Goal: Transaction & Acquisition: Obtain resource

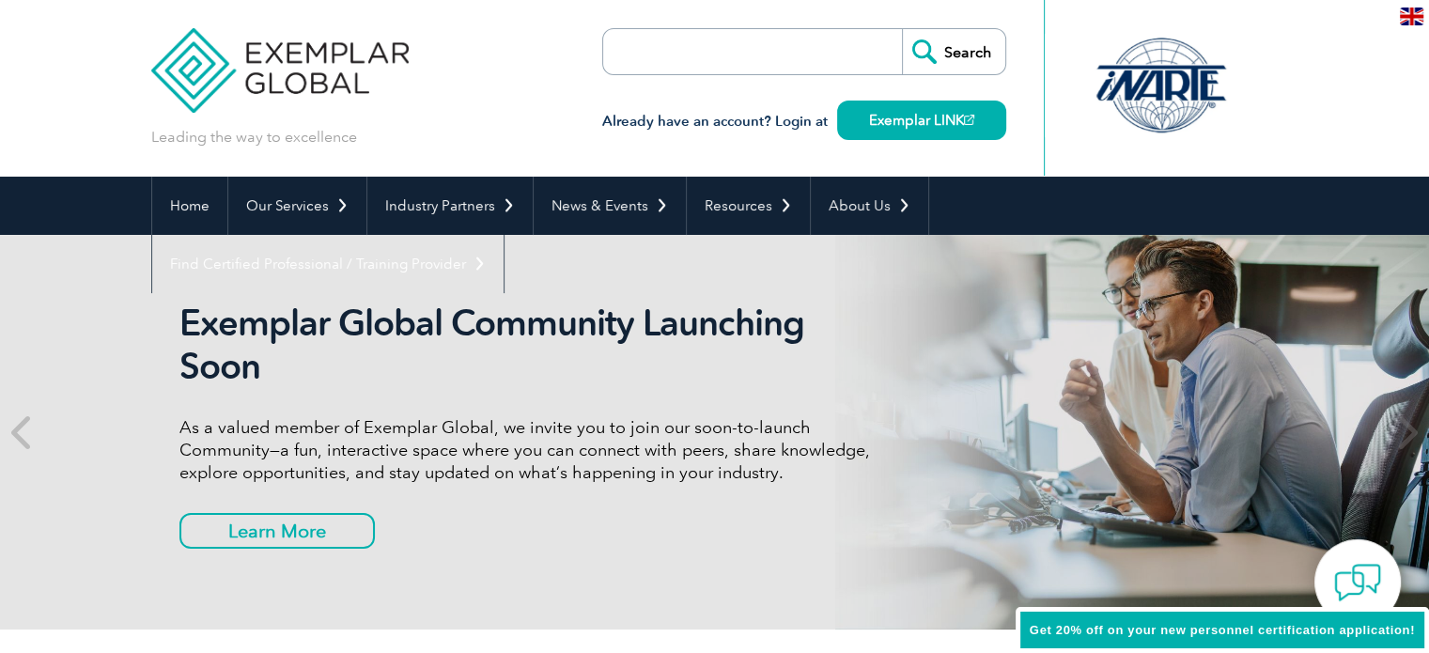
click at [680, 67] on input "search" at bounding box center [711, 51] width 197 height 45
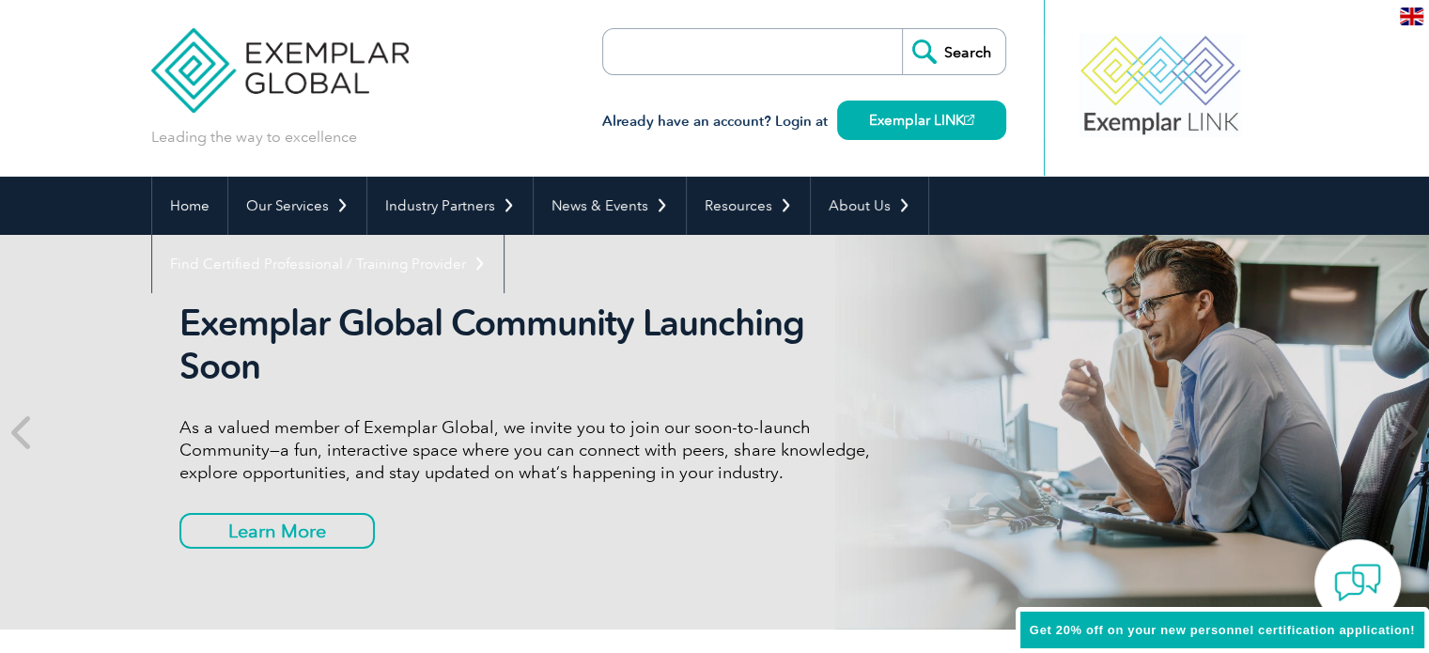
paste input "Exemplar Global"
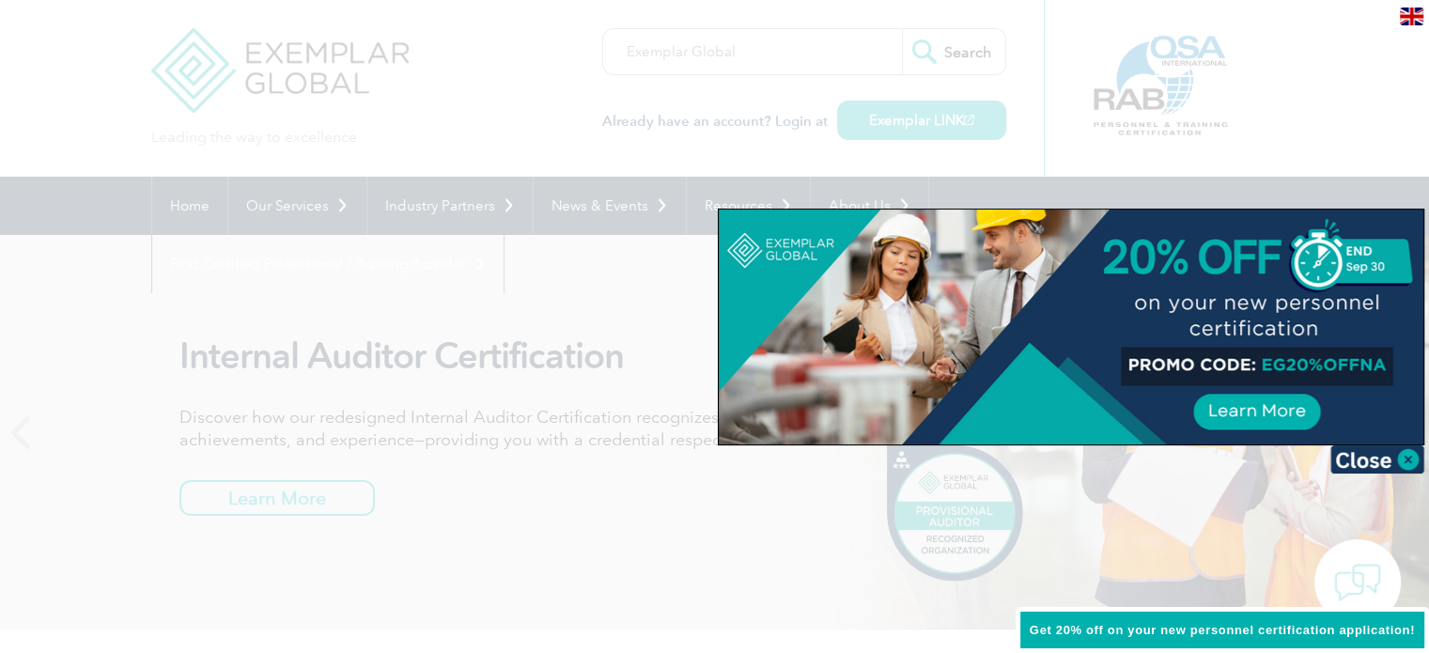
click at [713, 65] on div at bounding box center [714, 326] width 1429 height 653
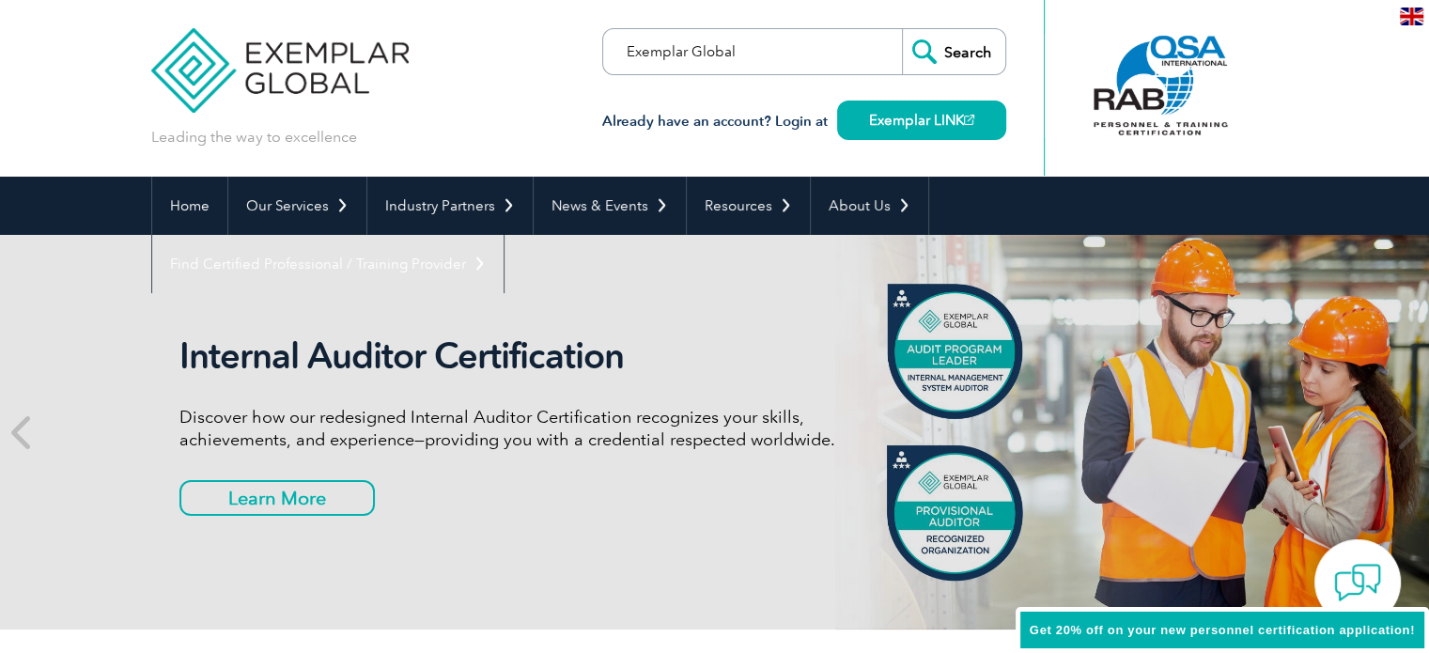
click at [753, 50] on input "Exemplar Global" at bounding box center [711, 51] width 197 height 45
drag, startPoint x: 753, startPoint y: 50, endPoint x: 605, endPoint y: 52, distance: 148.4
click at [605, 52] on form "Exemplar Global Search" at bounding box center [804, 51] width 404 height 47
paste input "ISO/IEC 42001"
type input "ISO/IEC 42001"
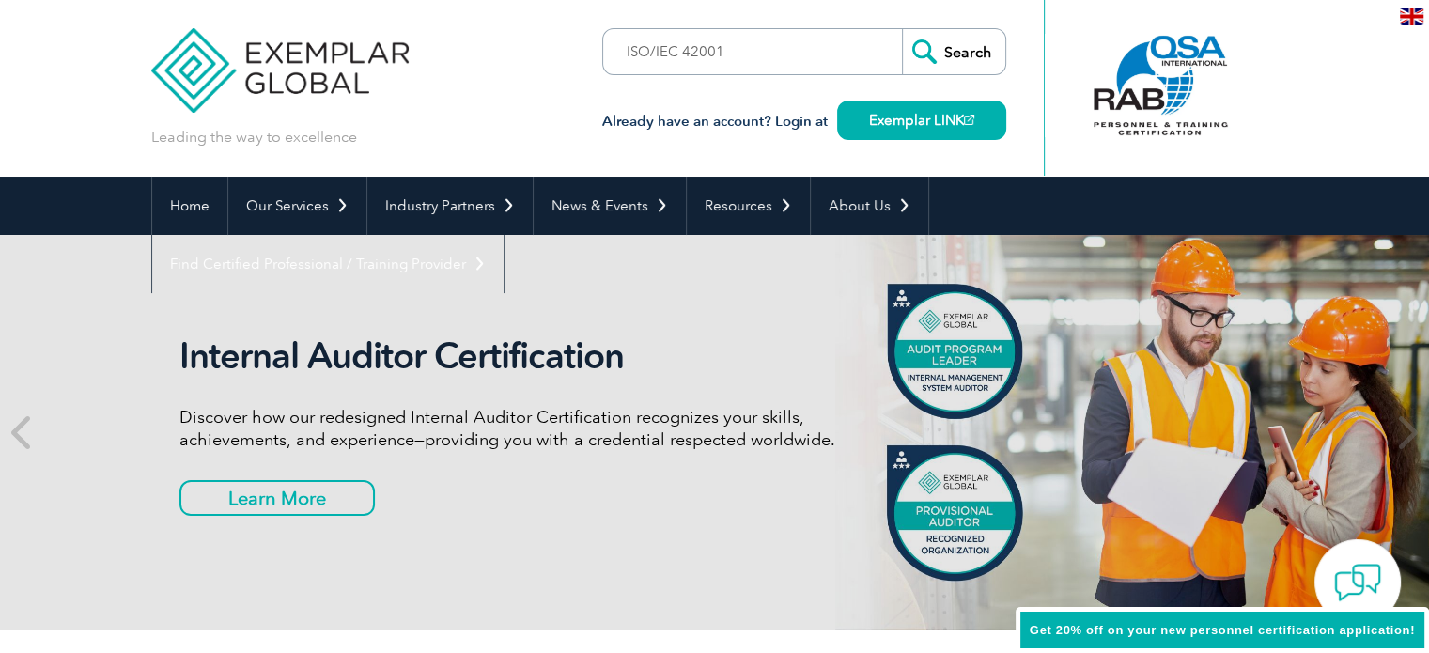
click at [946, 48] on input "Search" at bounding box center [953, 51] width 103 height 45
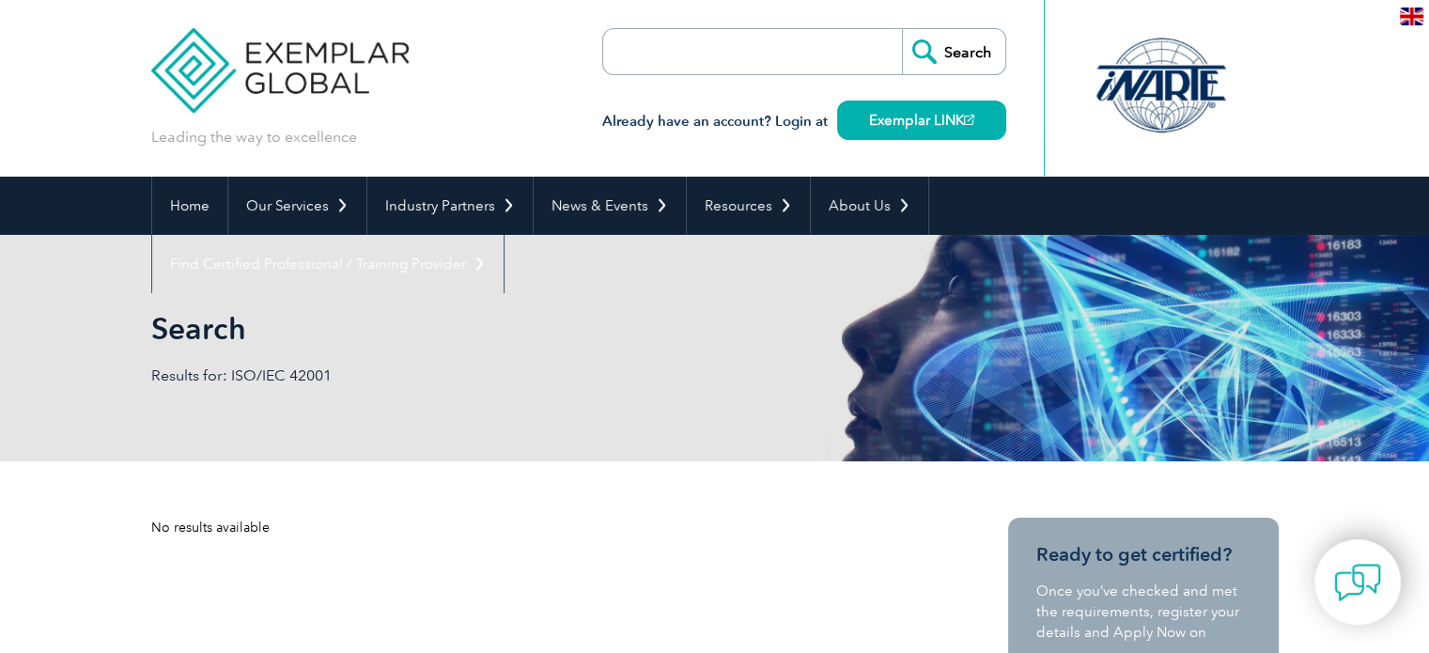
click at [253, 359] on div "Search Results for: ISO/IEC 42001" at bounding box center [714, 348] width 1127 height 226
click at [258, 367] on p "Results for: ISO/IEC 42001" at bounding box center [433, 375] width 564 height 21
click at [266, 371] on p "Results for: ISO/IEC 42001" at bounding box center [433, 375] width 564 height 21
click at [269, 371] on p "Results for: ISO/IEC 42001" at bounding box center [433, 375] width 564 height 21
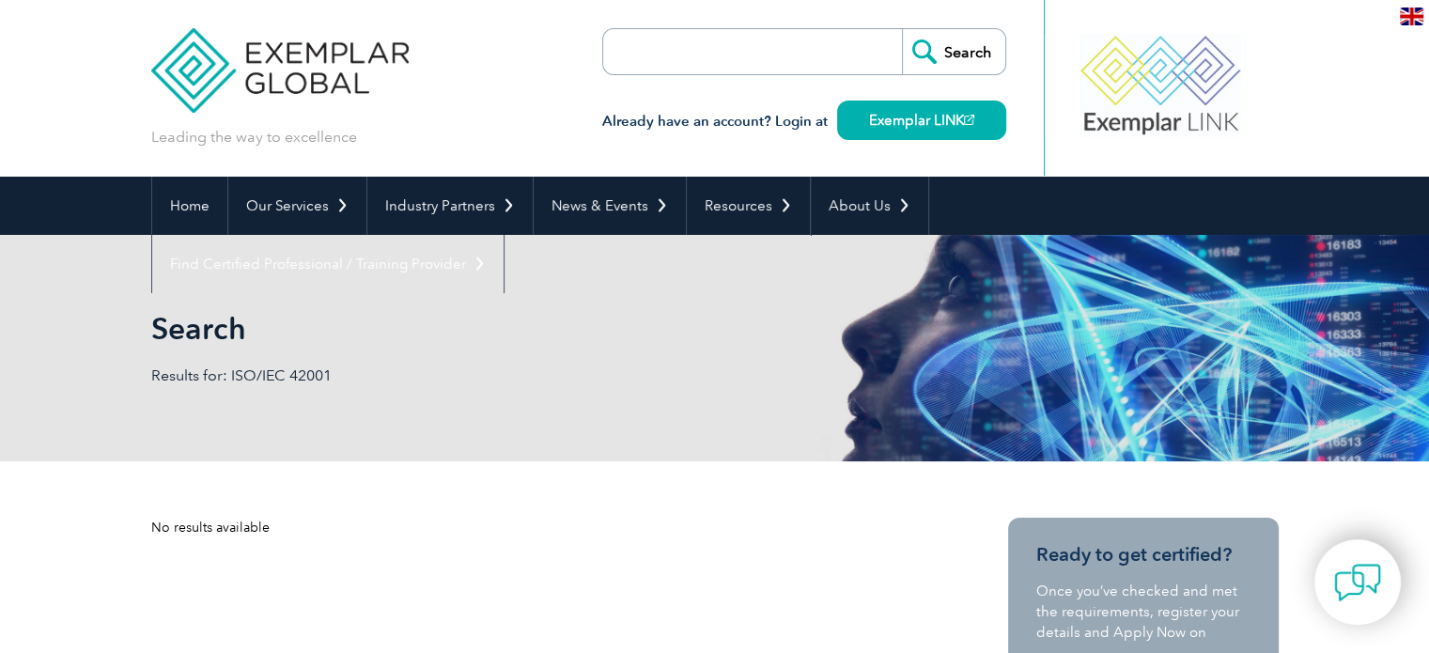
click at [768, 71] on input "search" at bounding box center [711, 51] width 197 height 45
paste input "ISO/IEC 42001"
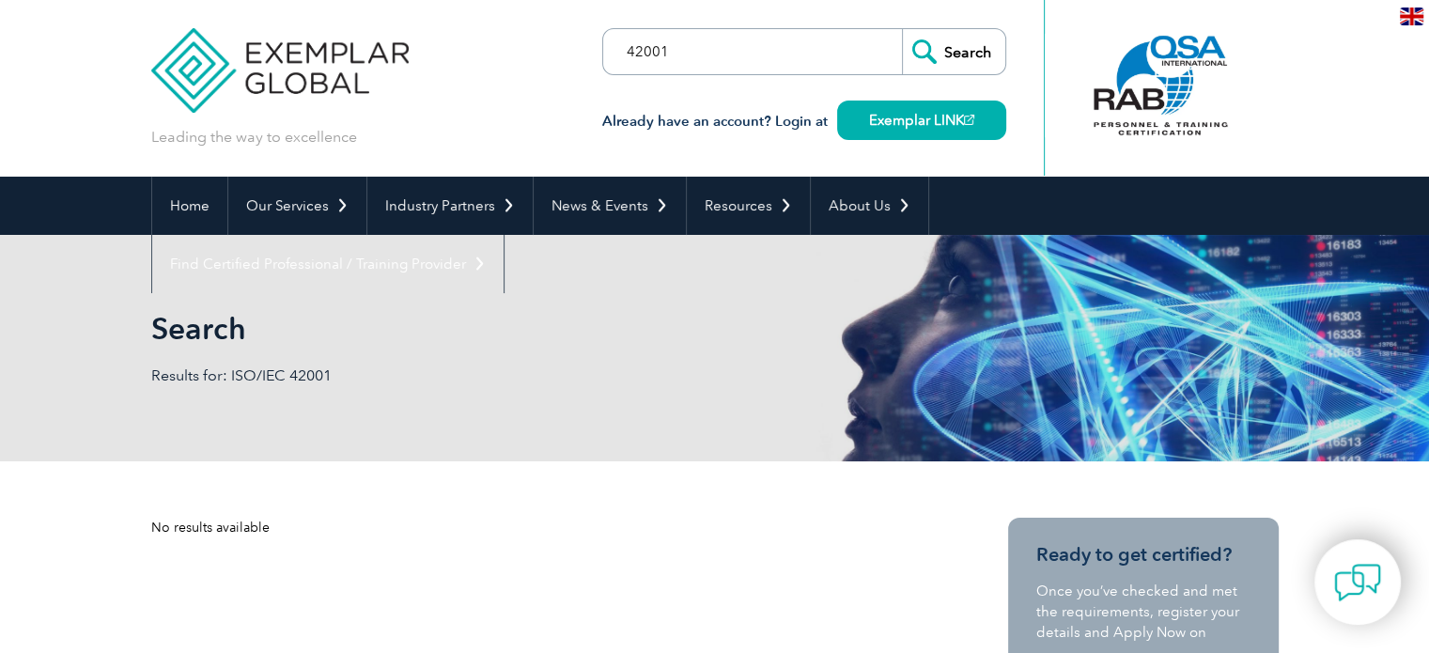
type input "42001"
click at [902, 29] on input "Search" at bounding box center [953, 51] width 103 height 45
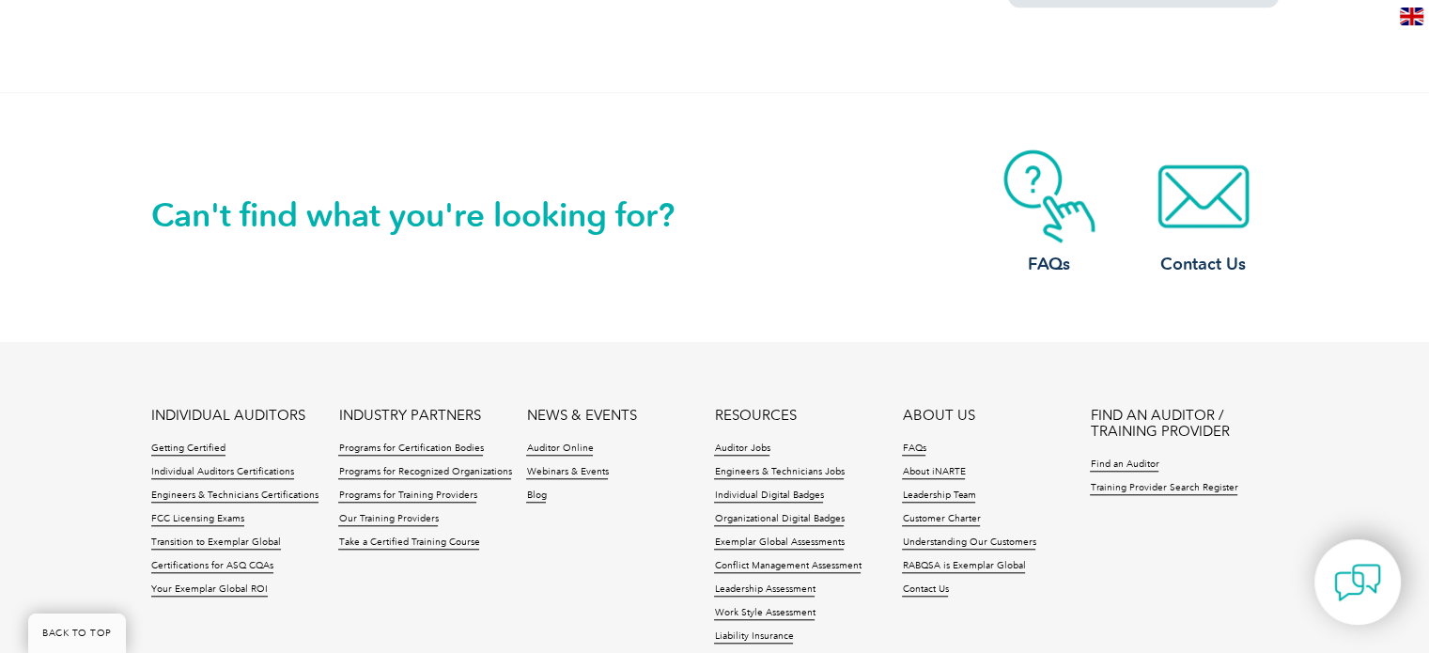
scroll to position [1578, 0]
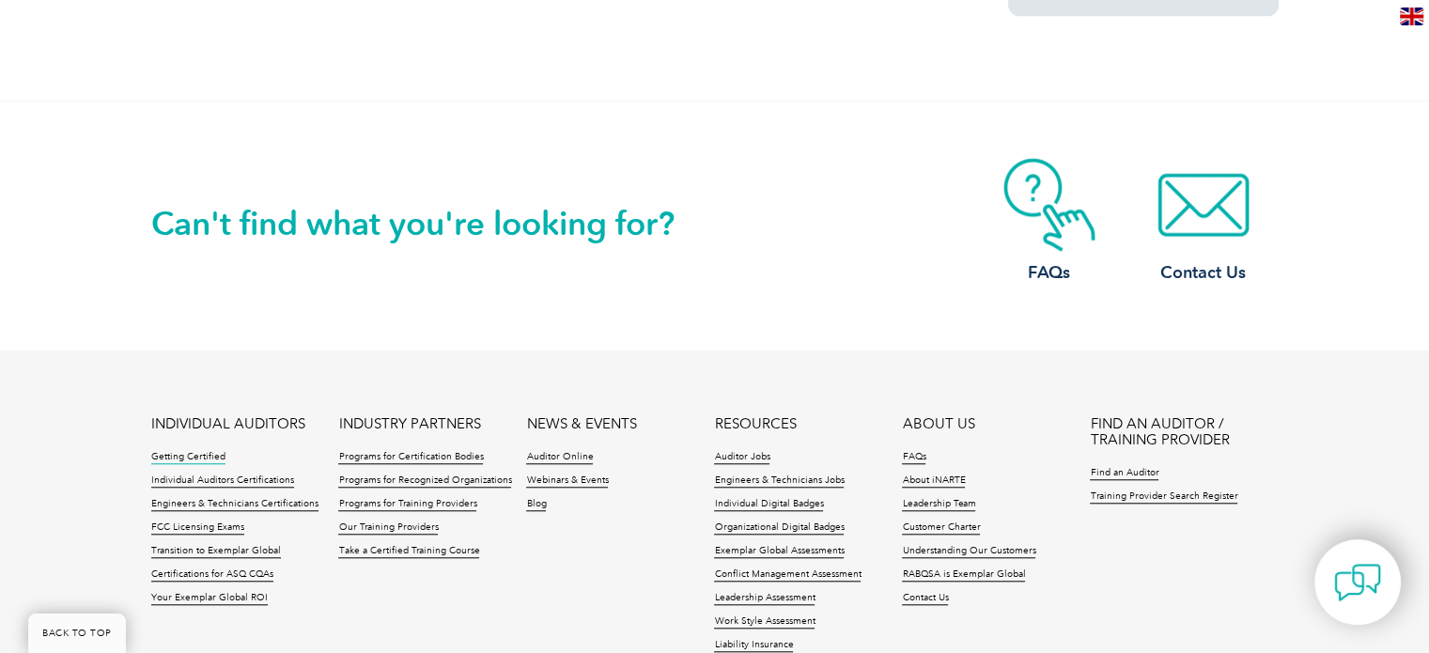
click at [166, 451] on link "Getting Certified" at bounding box center [188, 457] width 74 height 13
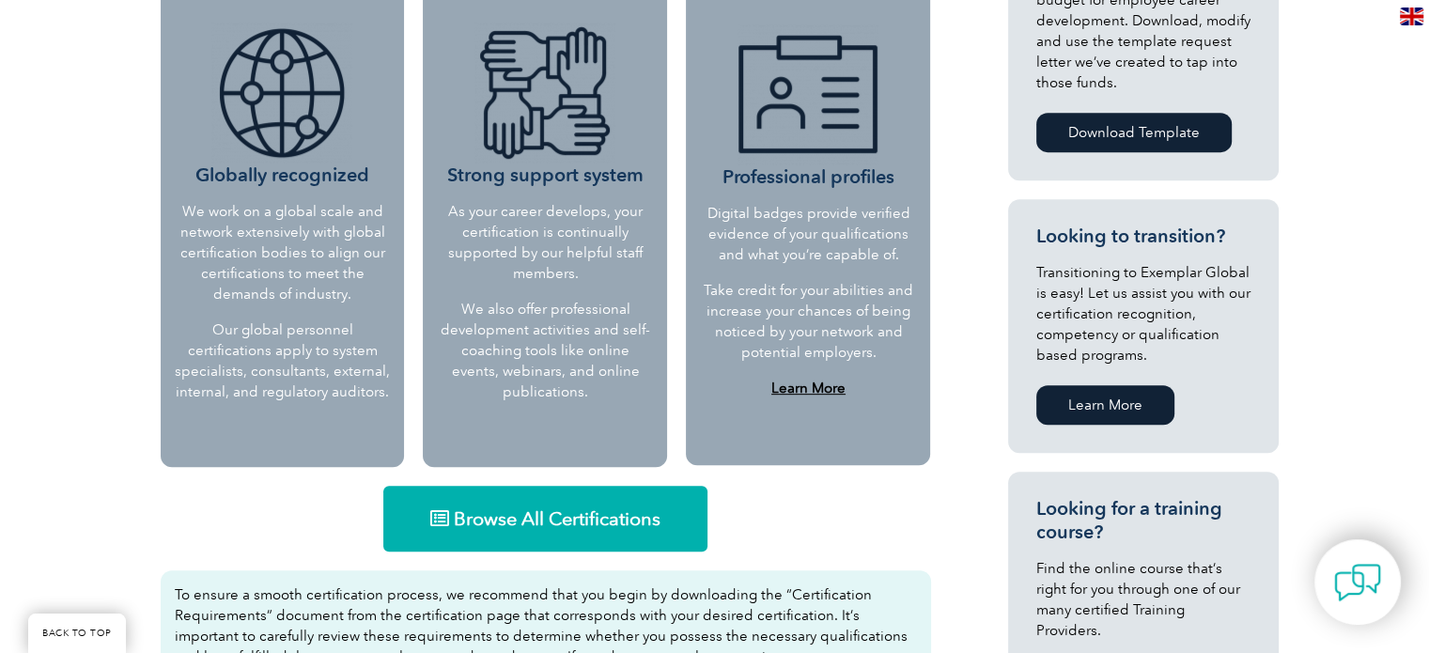
scroll to position [1033, 0]
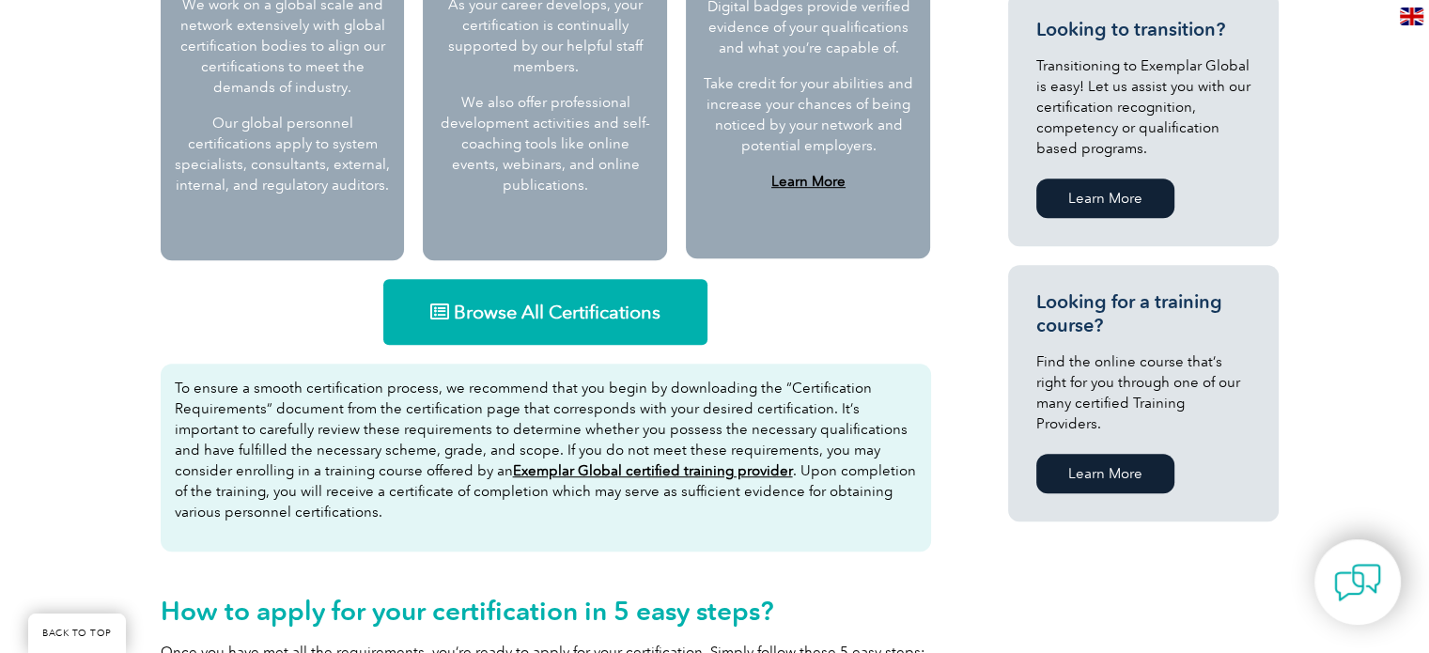
click at [592, 315] on span "Browse All Certifications" at bounding box center [557, 312] width 207 height 19
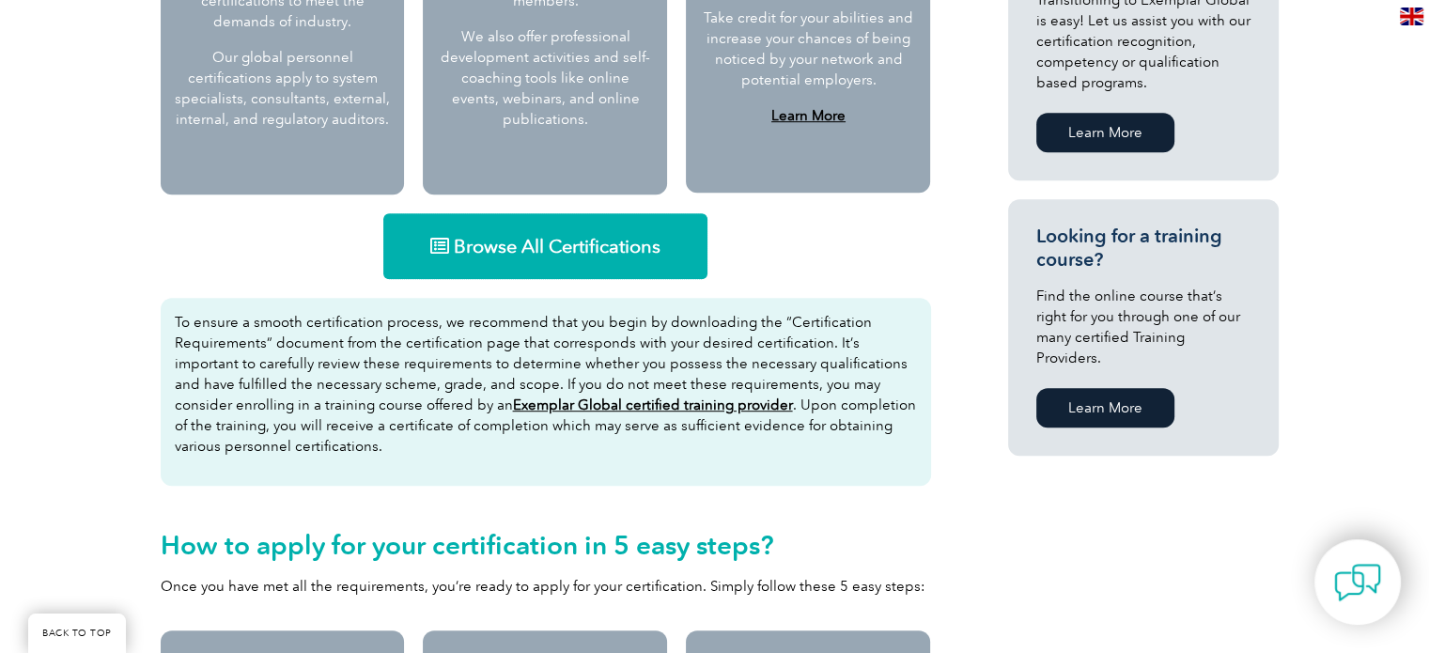
scroll to position [1315, 0]
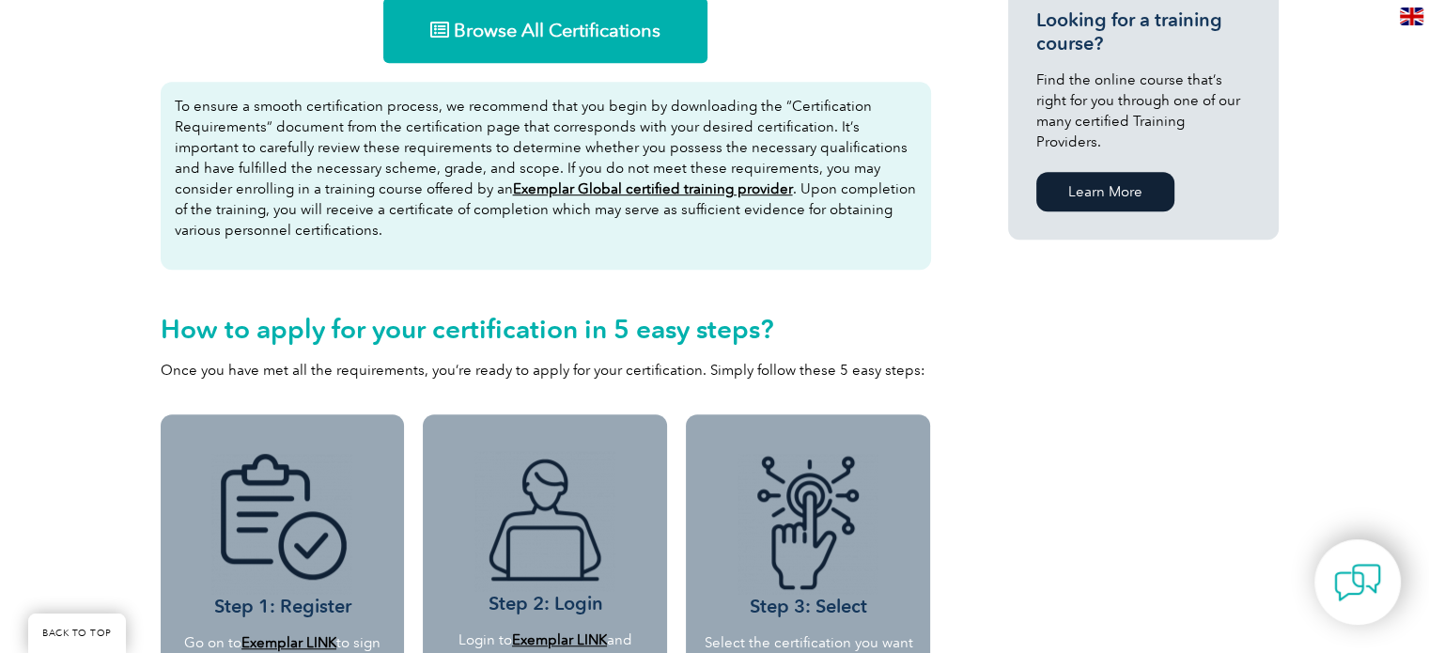
click at [617, 191] on u "Exemplar Global certified training provider" at bounding box center [653, 188] width 280 height 17
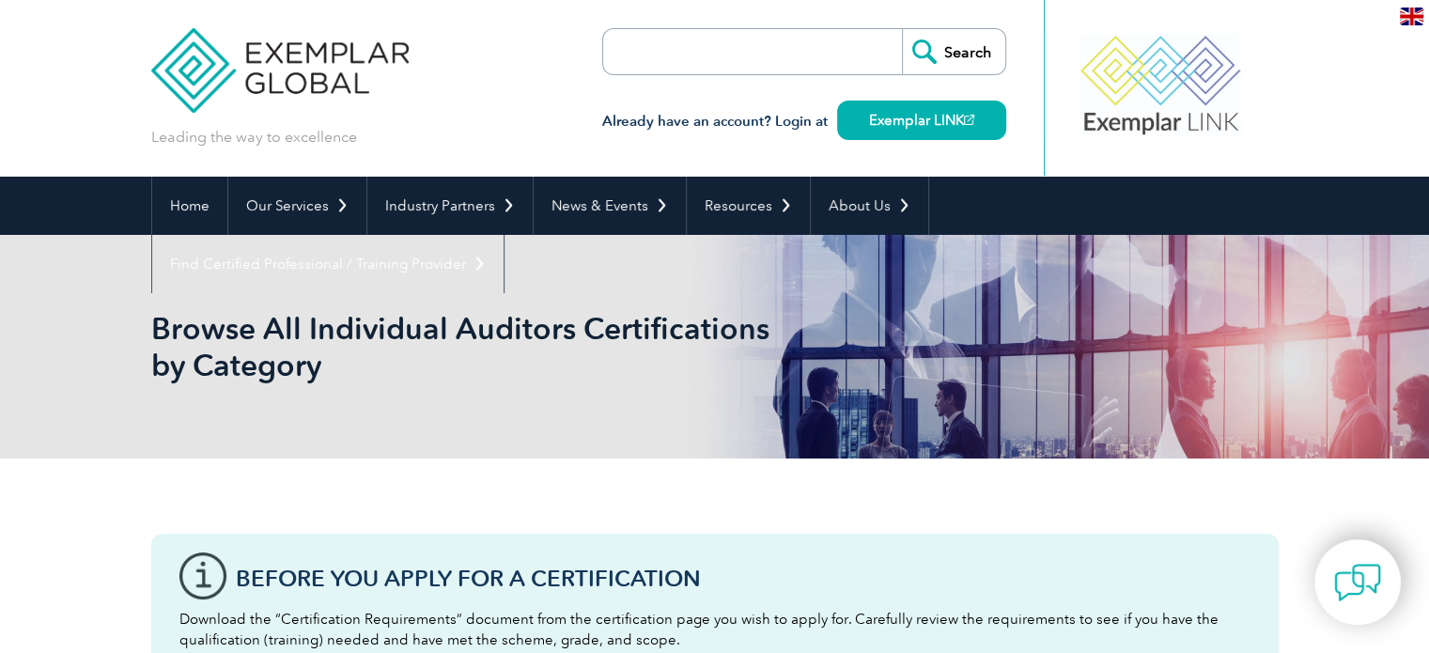
click at [658, 52] on input "search" at bounding box center [711, 51] width 197 height 45
type input "42001"
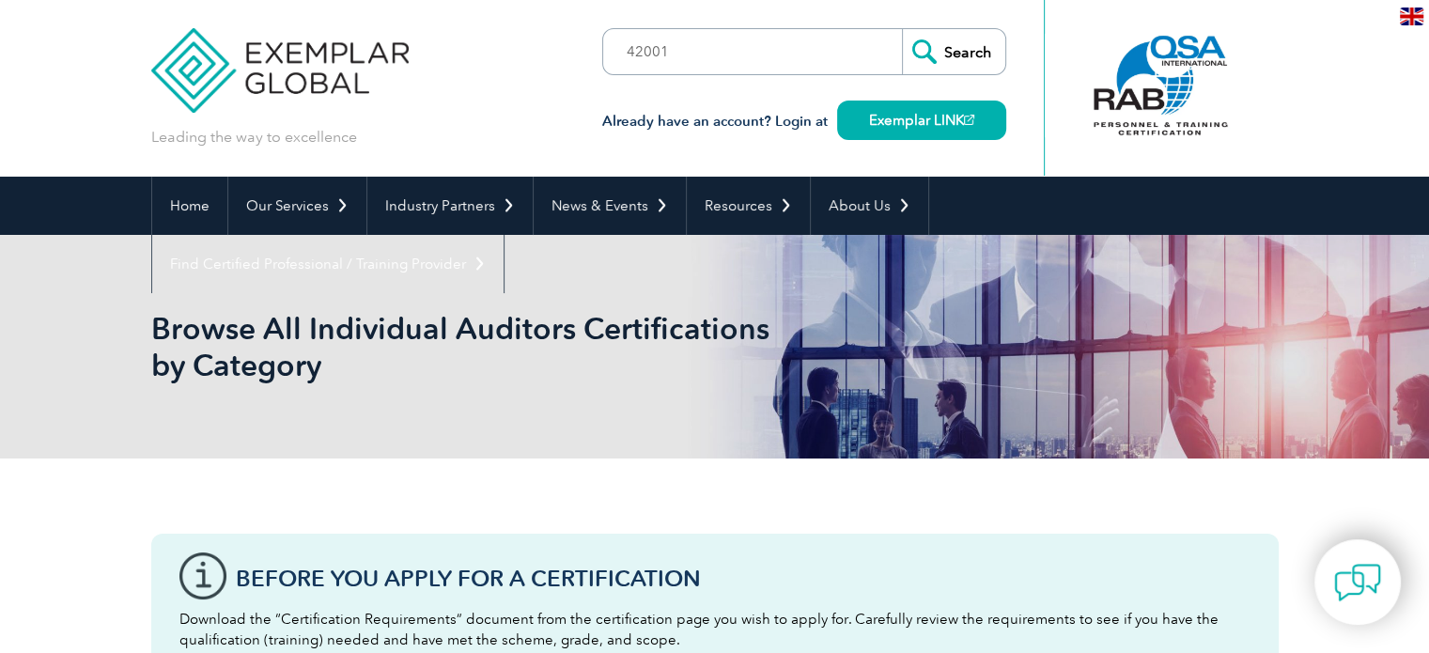
click at [954, 50] on input "Search" at bounding box center [953, 51] width 103 height 45
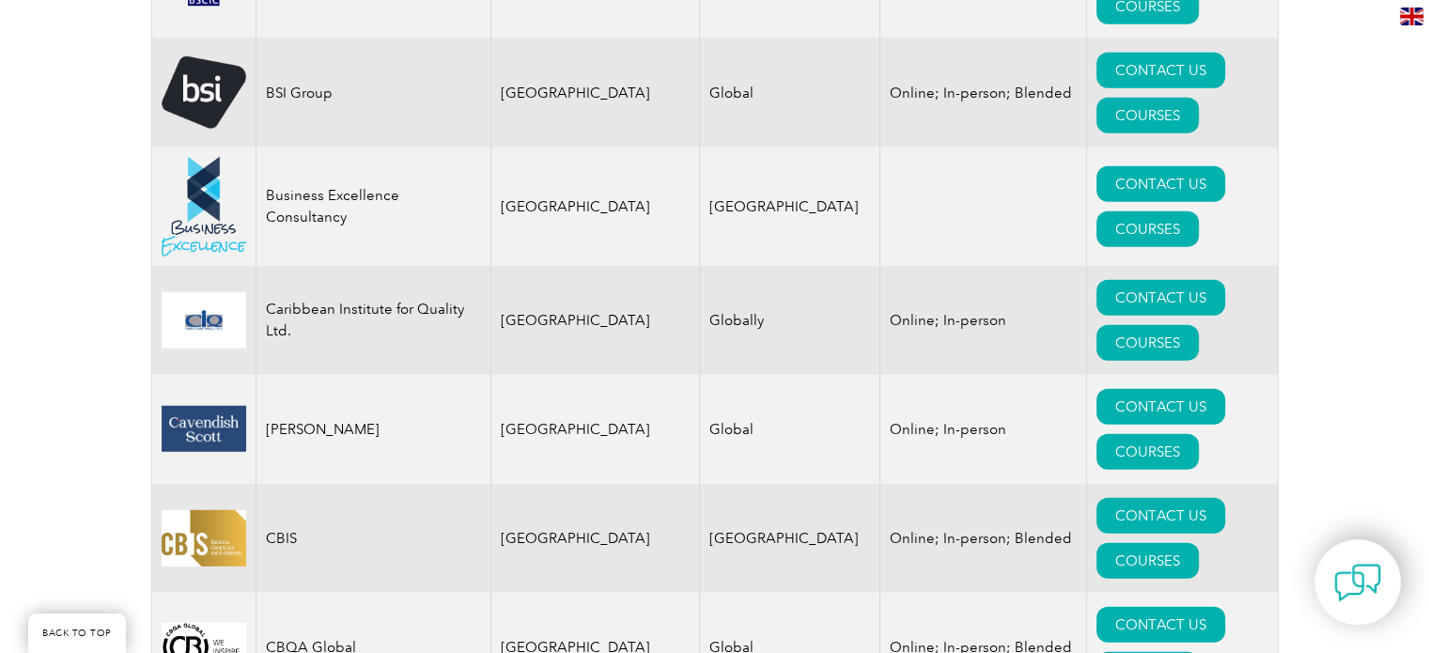
scroll to position [4791, 0]
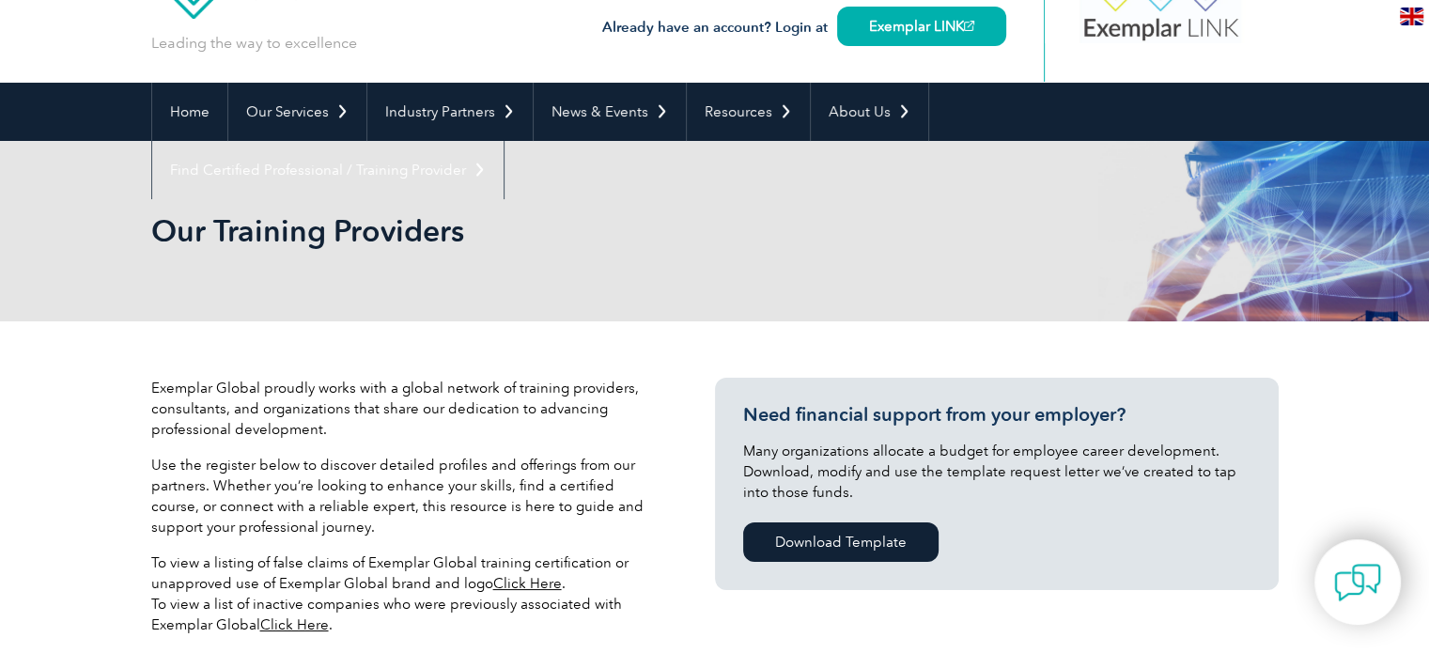
scroll to position [564, 0]
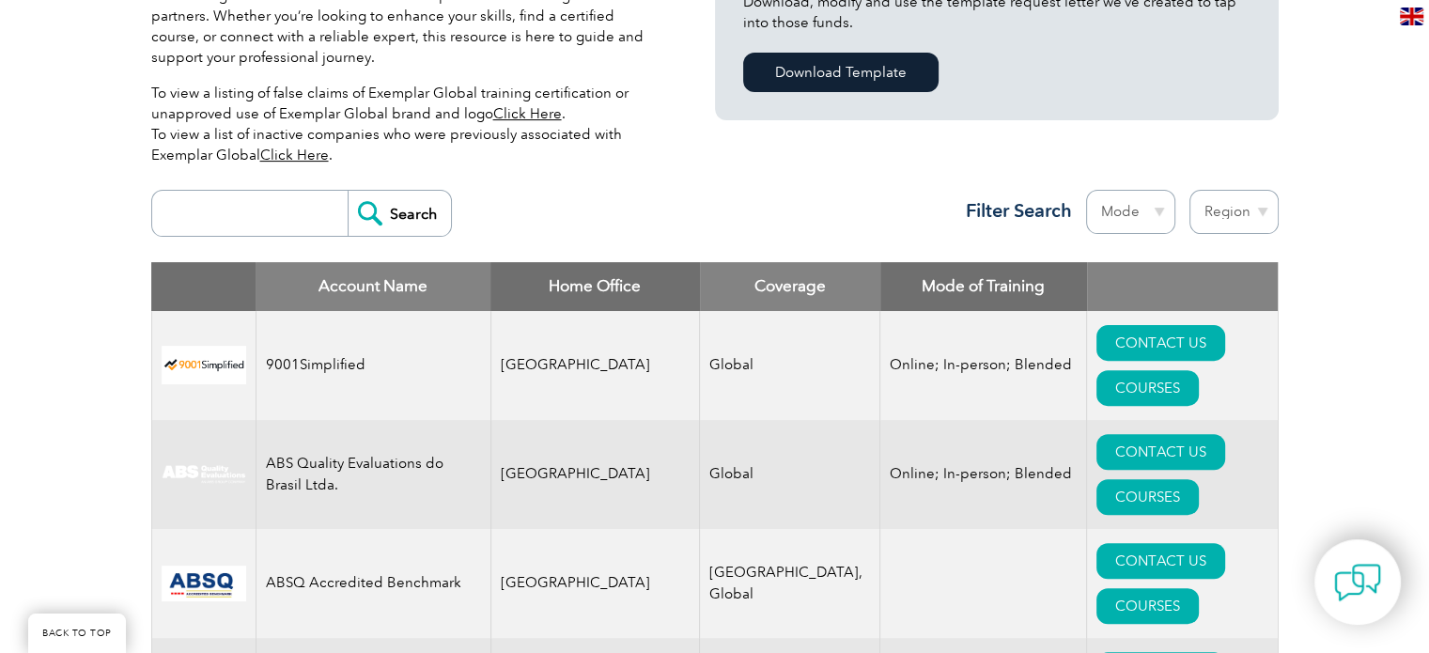
click at [521, 420] on td "Brazil" at bounding box center [594, 474] width 209 height 109
copy td "Brazil"
drag, startPoint x: 268, startPoint y: 396, endPoint x: 343, endPoint y: 404, distance: 75.6
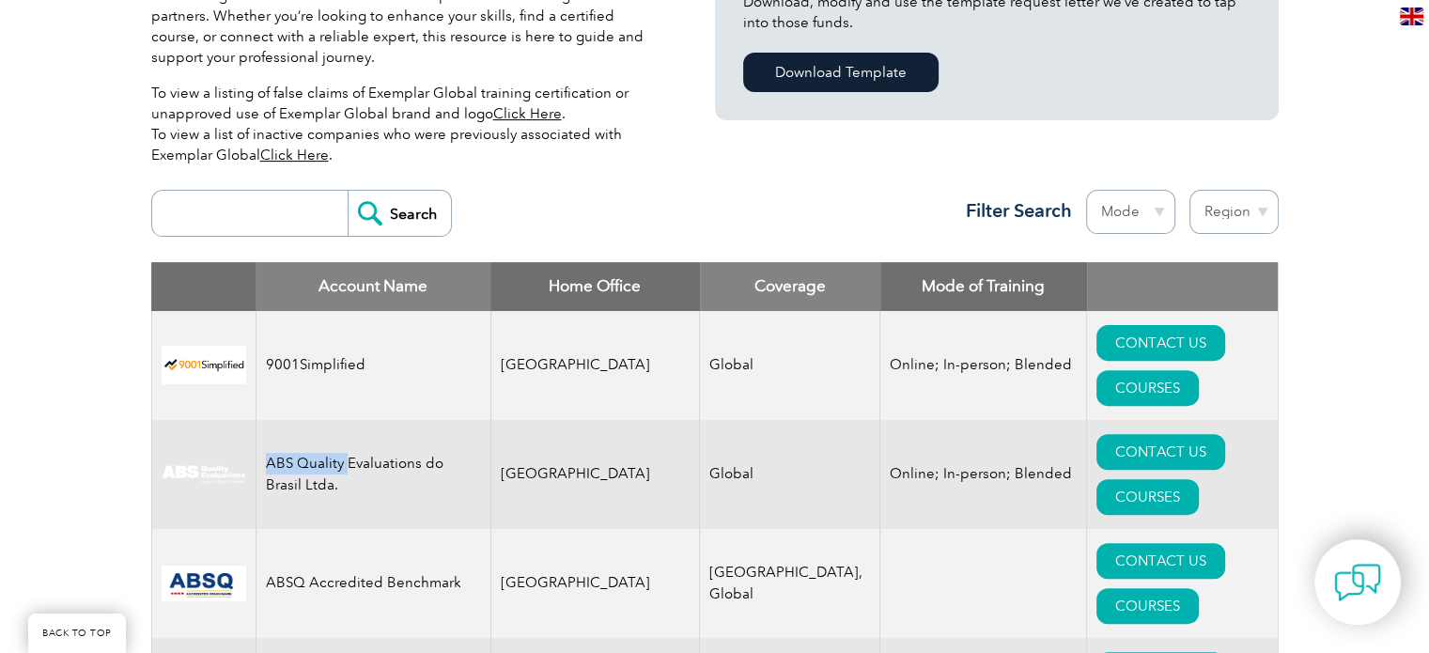
click at [343, 420] on td "ABS Quality Evaluations do Brasil Ltda." at bounding box center [373, 474] width 235 height 109
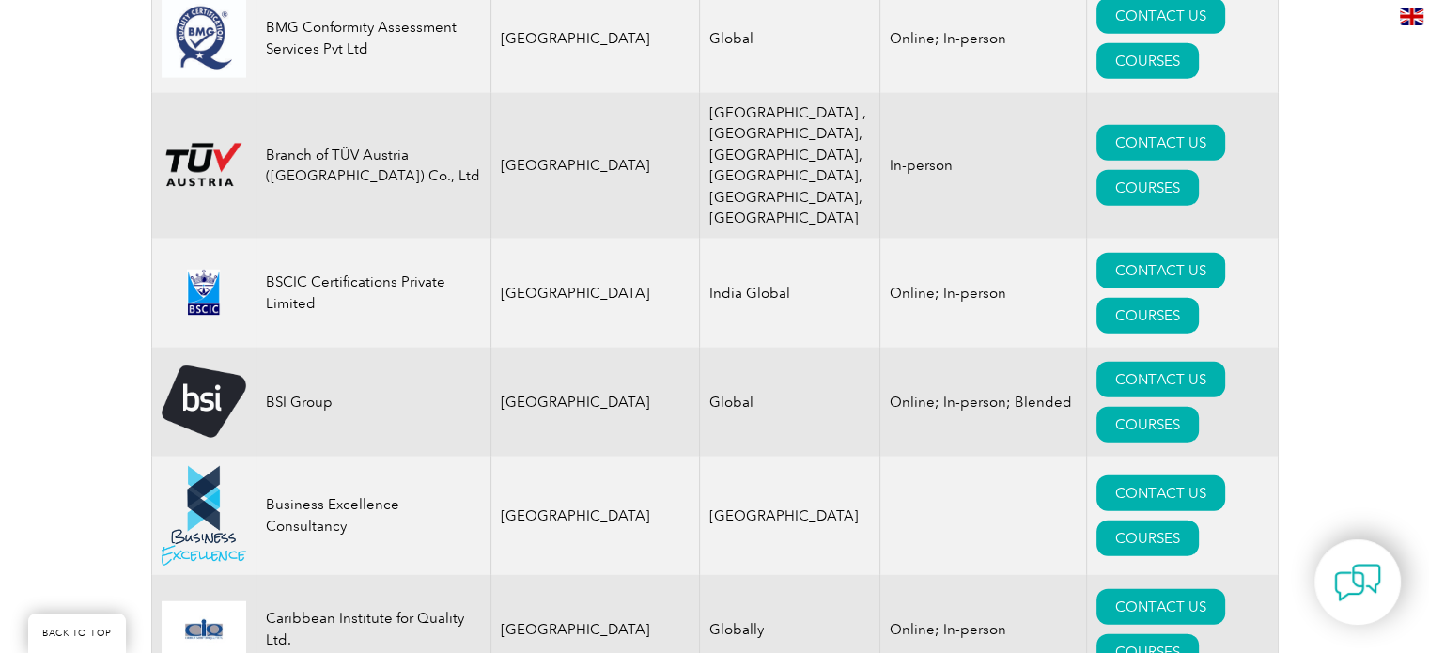
scroll to position [5911, 0]
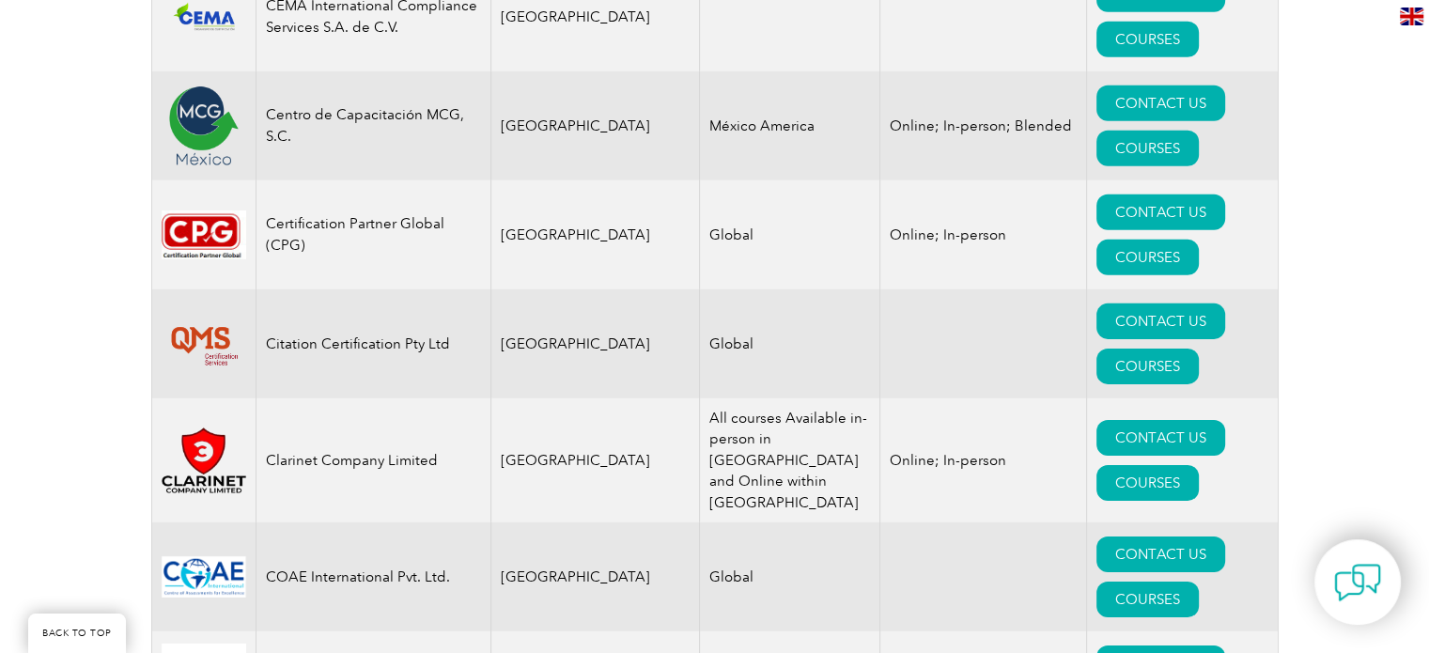
drag, startPoint x: 387, startPoint y: 325, endPoint x: 260, endPoint y: 332, distance: 127.0
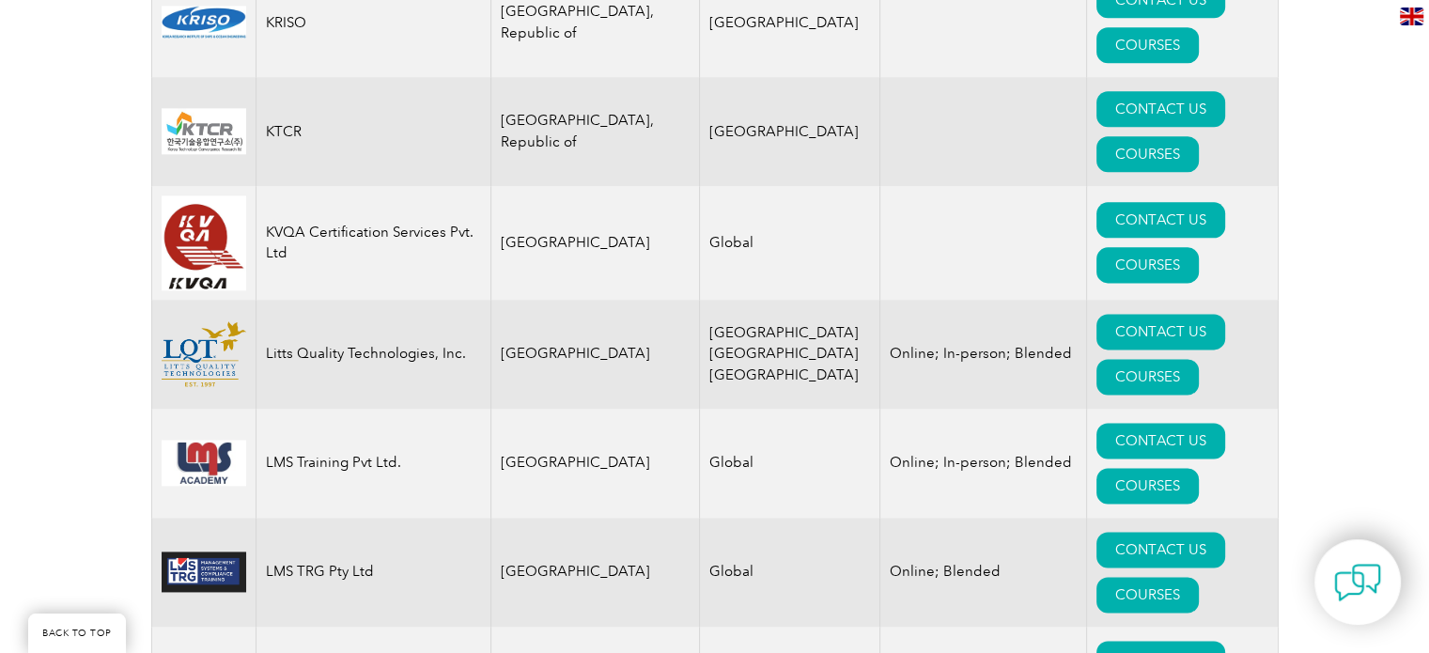
drag, startPoint x: 376, startPoint y: 319, endPoint x: 266, endPoint y: 321, distance: 109.9
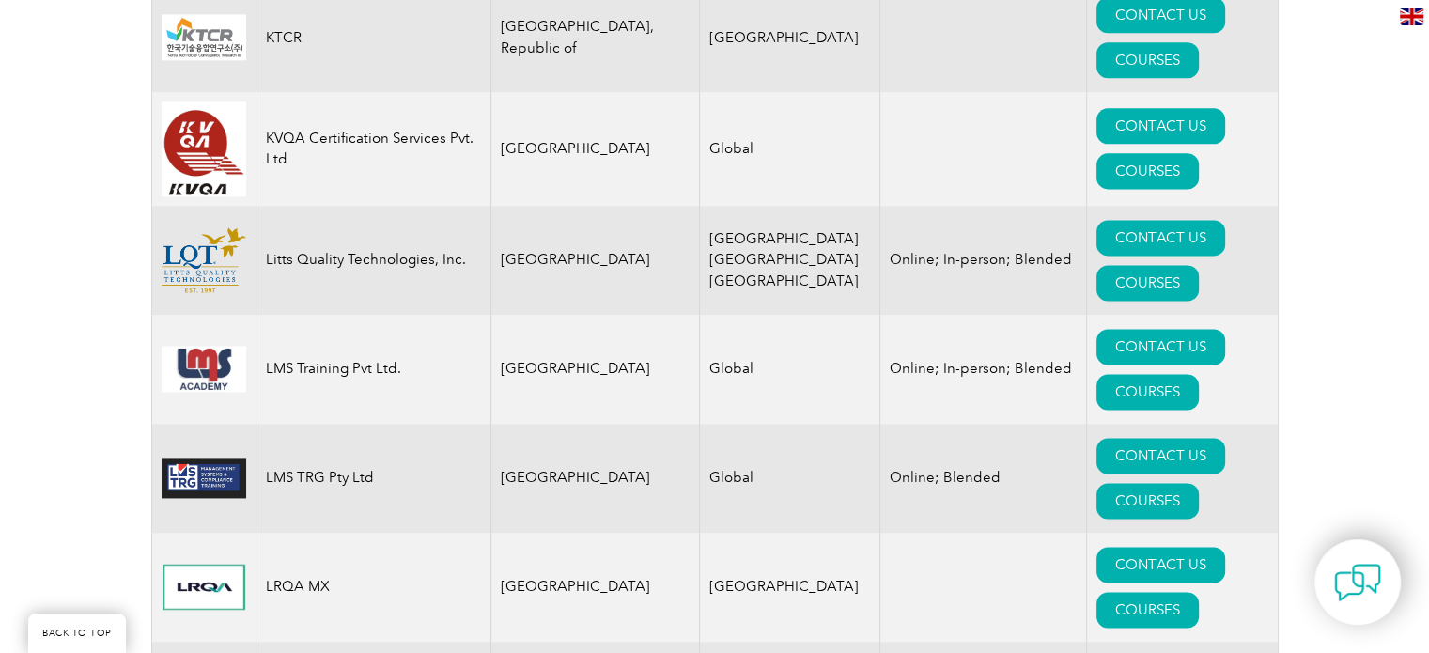
scroll to position [20169, 0]
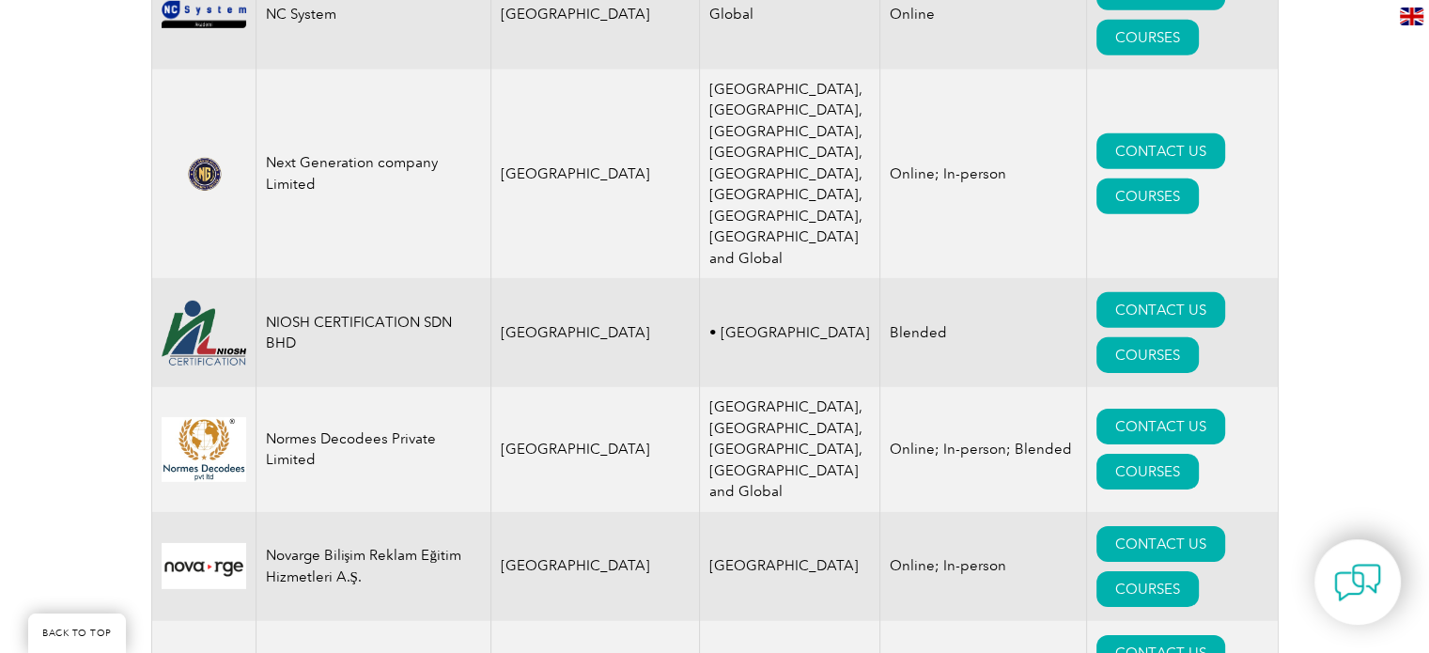
drag, startPoint x: 334, startPoint y: 324, endPoint x: 267, endPoint y: 315, distance: 67.4
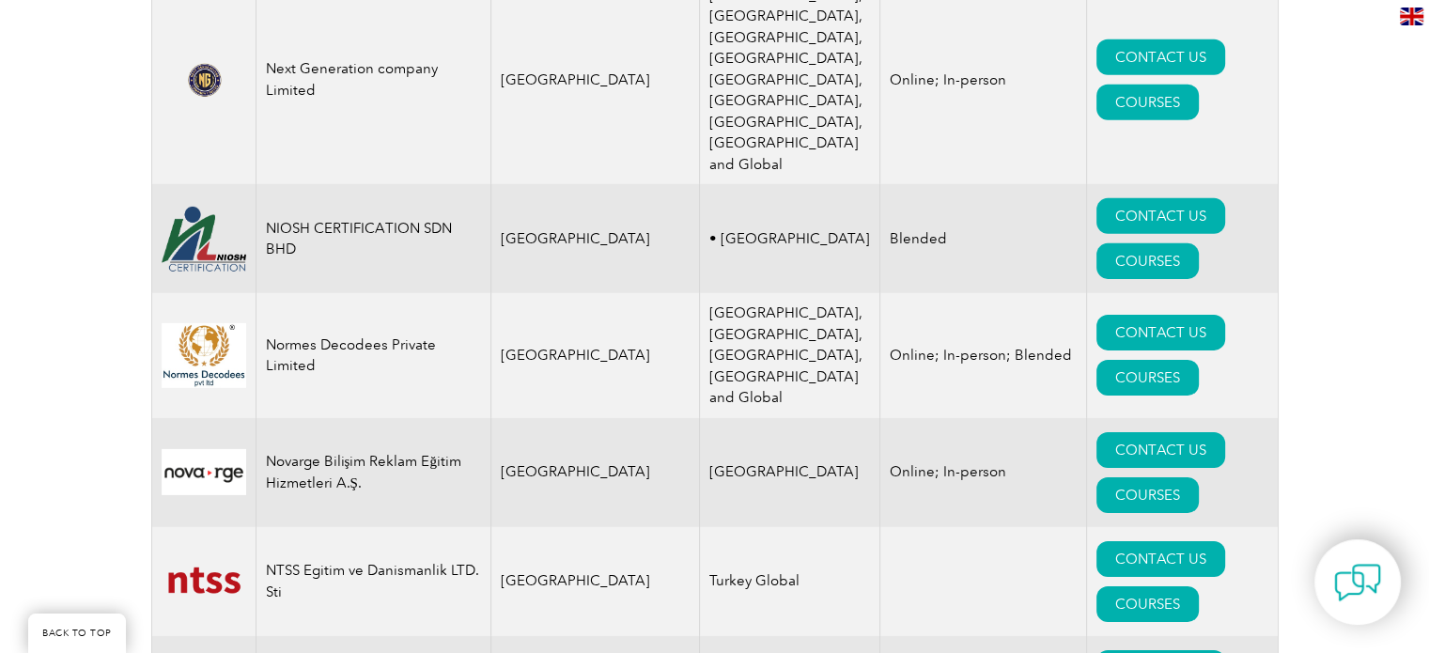
scroll to position [21649, 0]
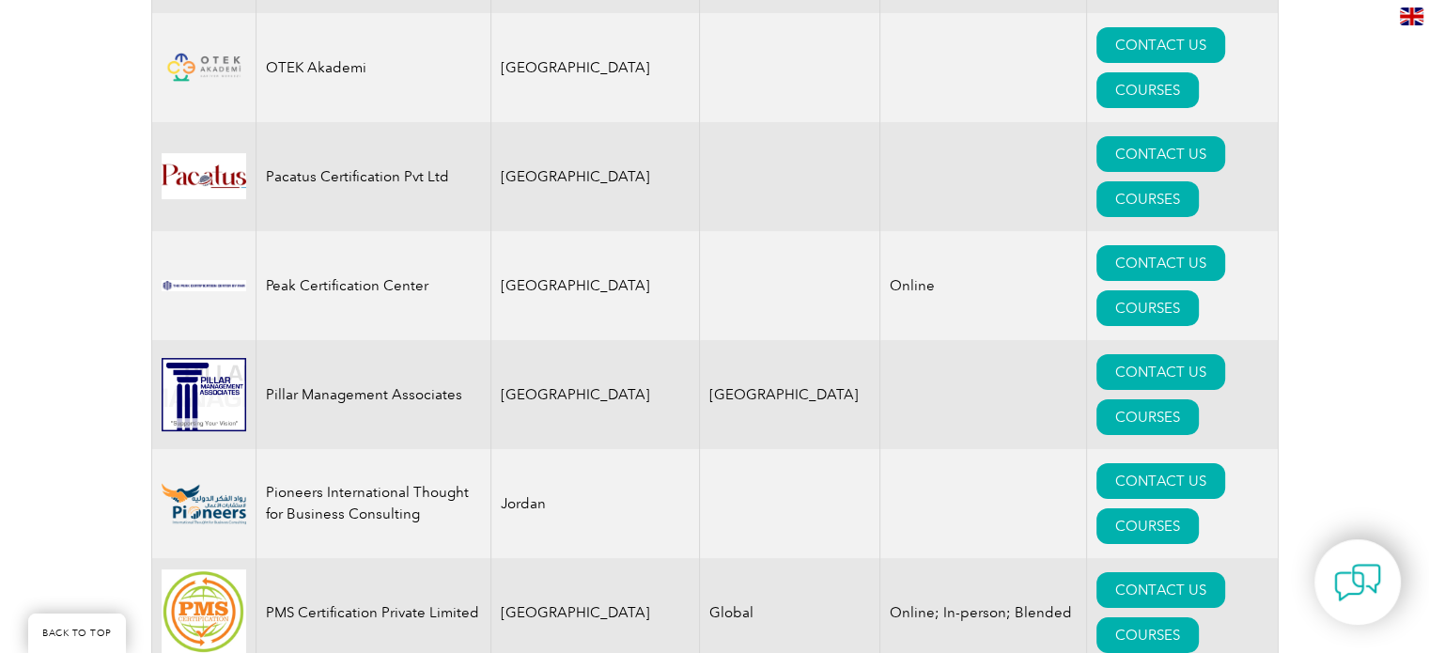
drag, startPoint x: 266, startPoint y: 301, endPoint x: 402, endPoint y: 292, distance: 136.5
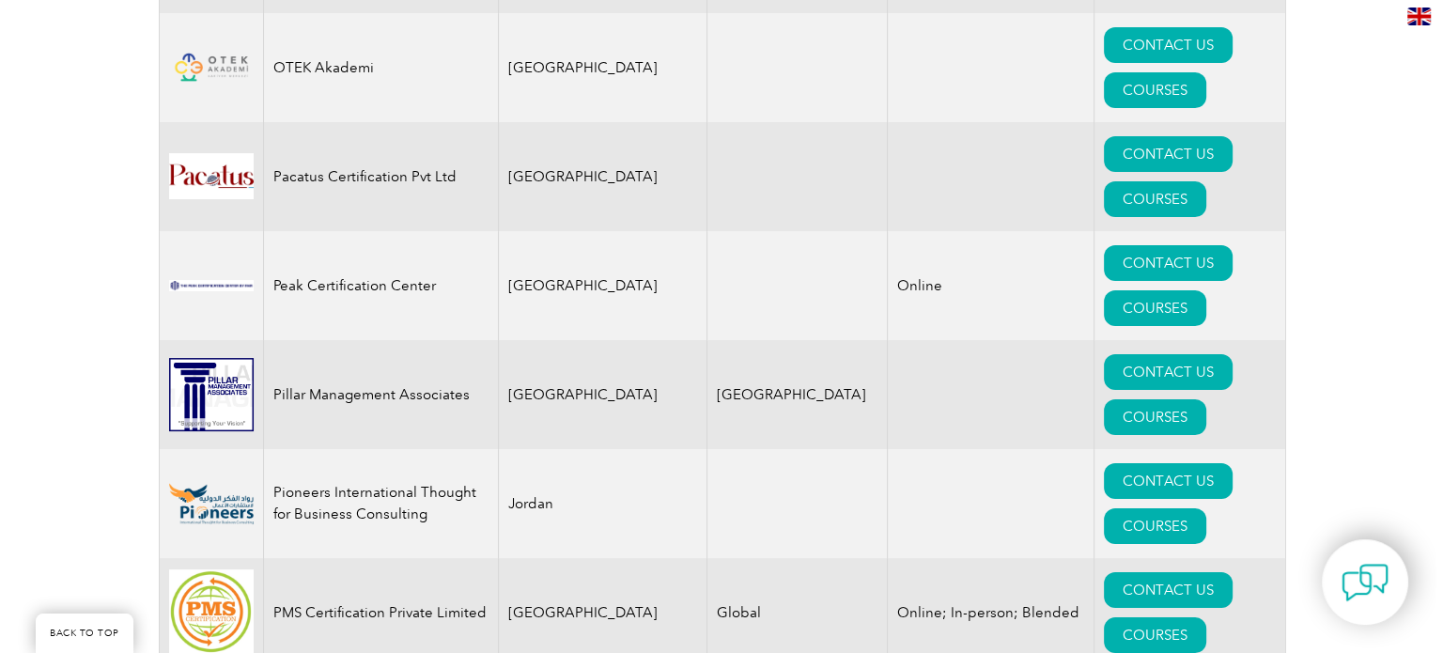
scroll to position [20301, 0]
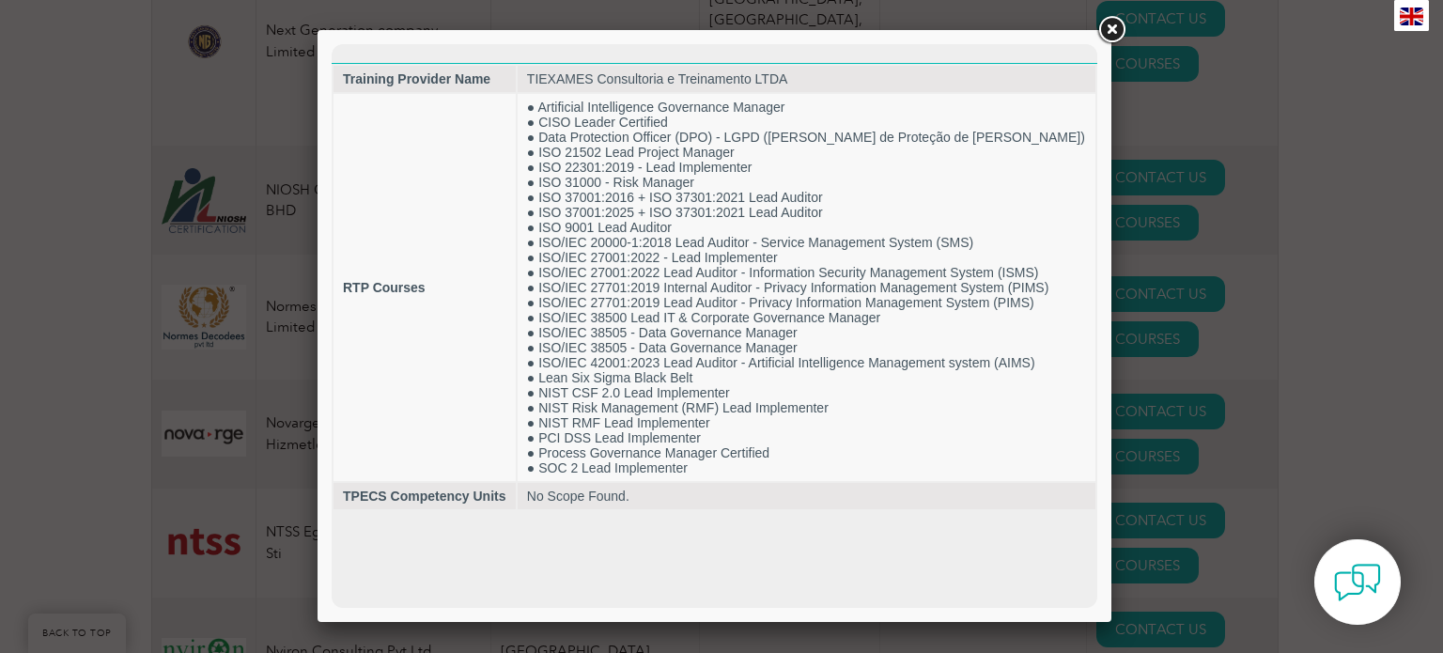
scroll to position [0, 0]
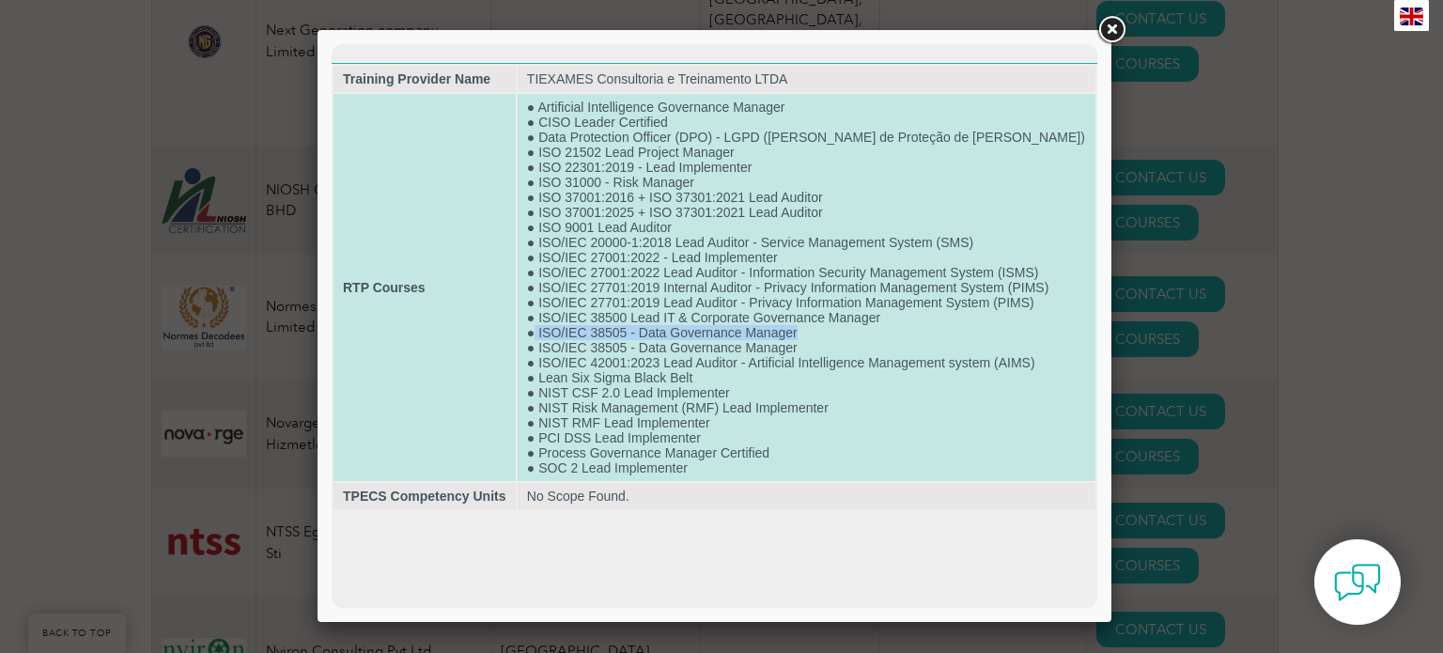
drag, startPoint x: 545, startPoint y: 345, endPoint x: 812, endPoint y: 345, distance: 266.8
click at [812, 345] on td "● Artificial Intelligence Governance Manager ● CISO Leader Certified ● Data Pro…" at bounding box center [807, 287] width 578 height 387
click at [592, 387] on td "● Artificial Intelligence Governance Manager ● CISO Leader Certified ● Data Pro…" at bounding box center [807, 287] width 578 height 387
drag, startPoint x: 545, startPoint y: 342, endPoint x: 808, endPoint y: 343, distance: 263.0
click at [808, 343] on td "● Artificial Intelligence Governance Manager ● CISO Leader Certified ● Data Pro…" at bounding box center [807, 287] width 578 height 387
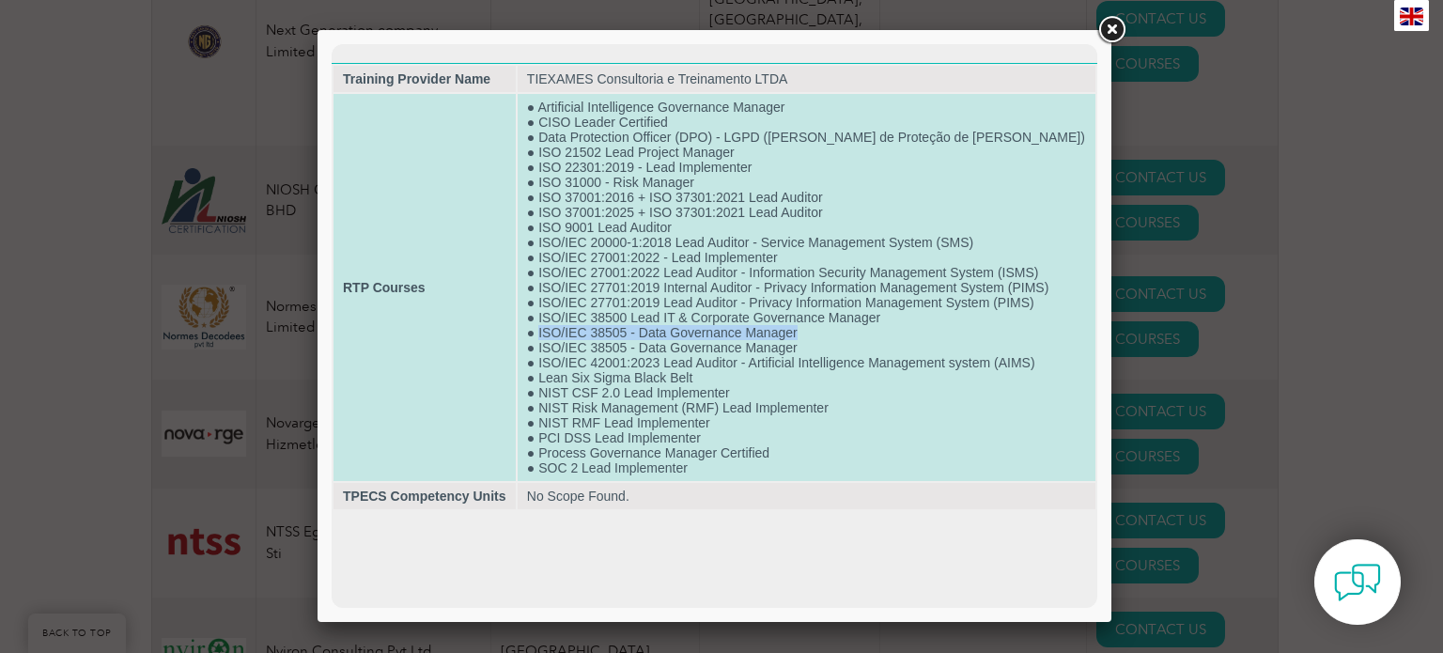
copy td "ISO/IEC 38505 - Data Governance Manager"
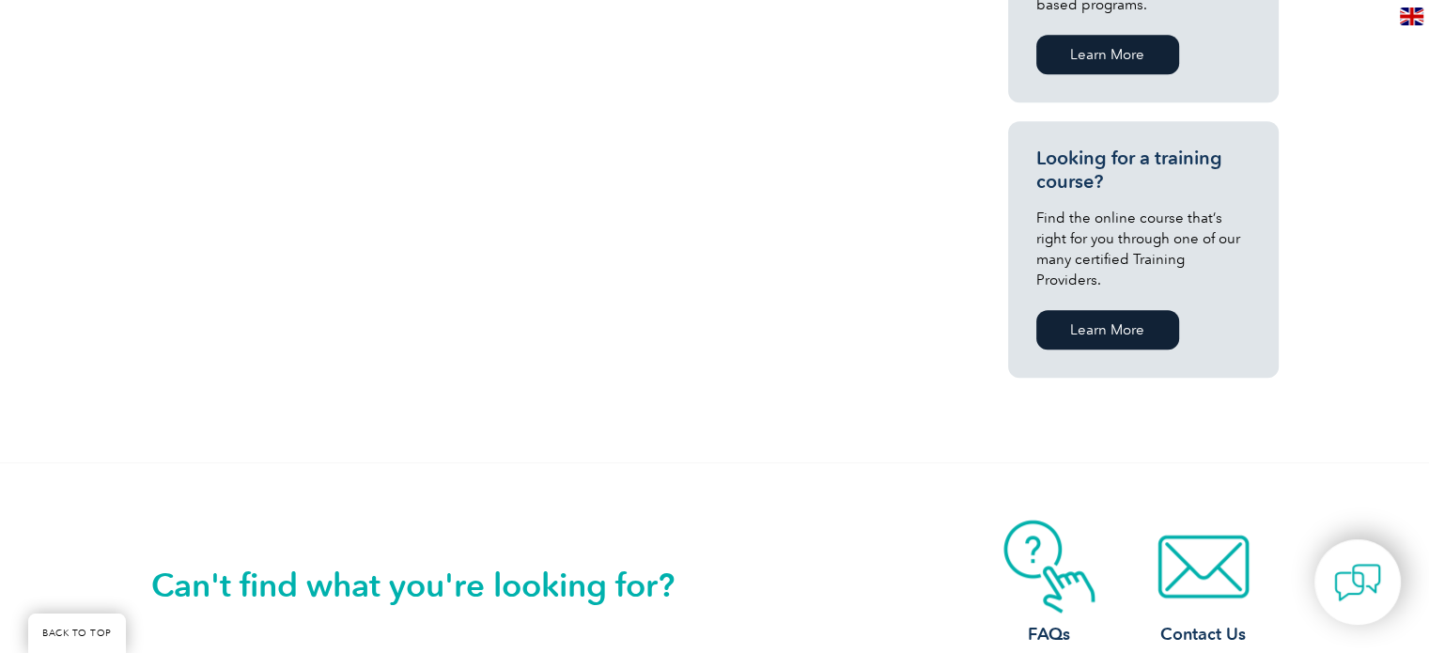
scroll to position [1315, 0]
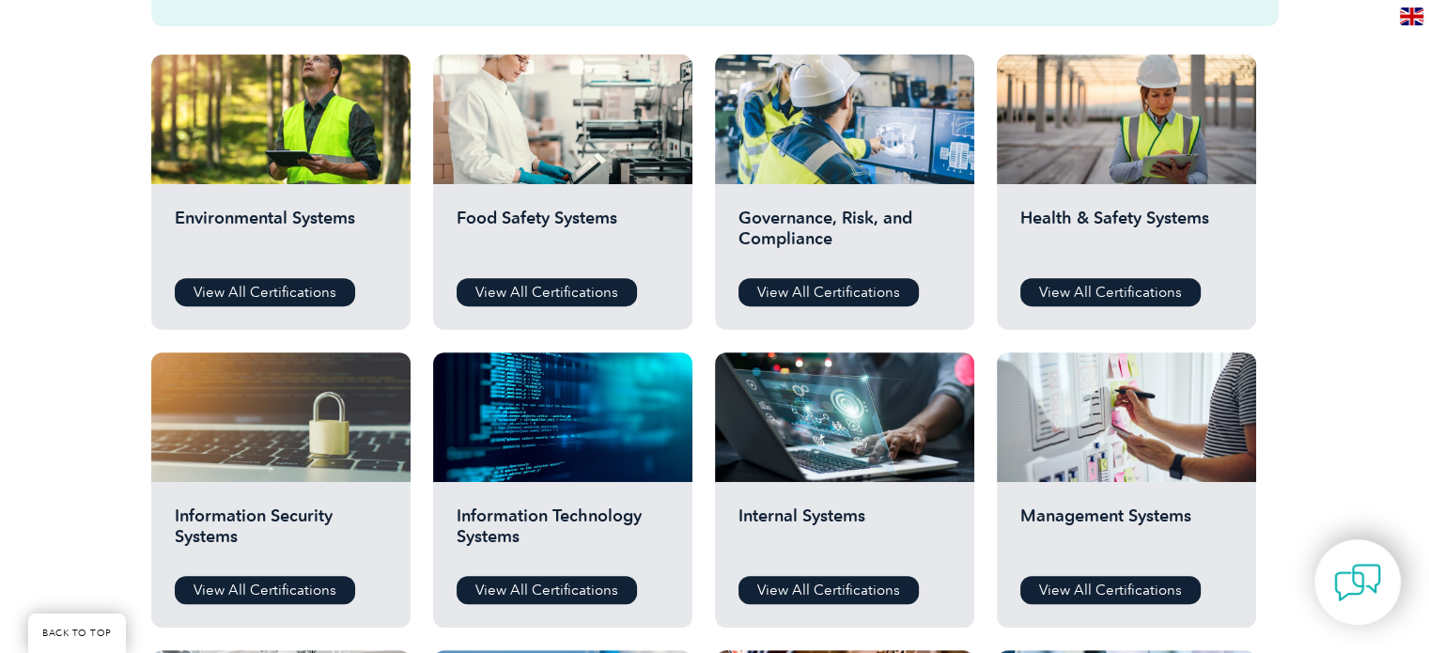
scroll to position [752, 0]
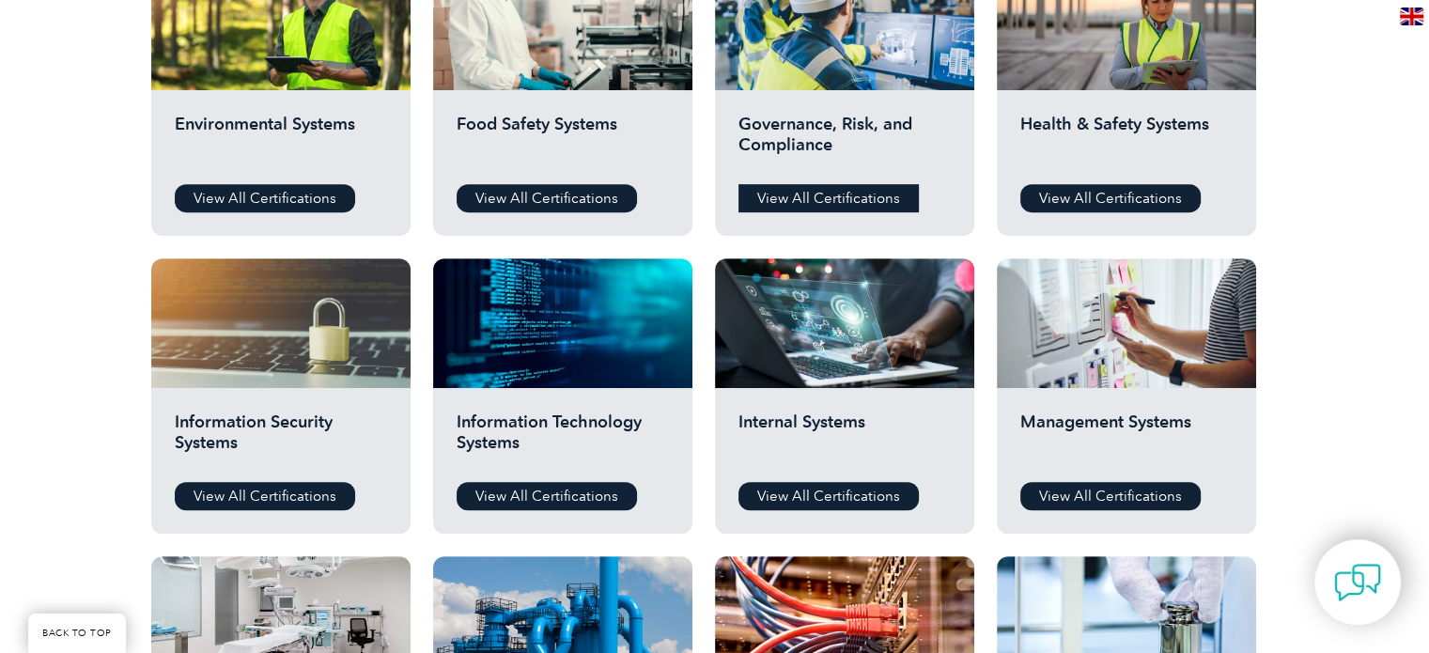
click at [811, 201] on link "View All Certifications" at bounding box center [828, 198] width 180 height 28
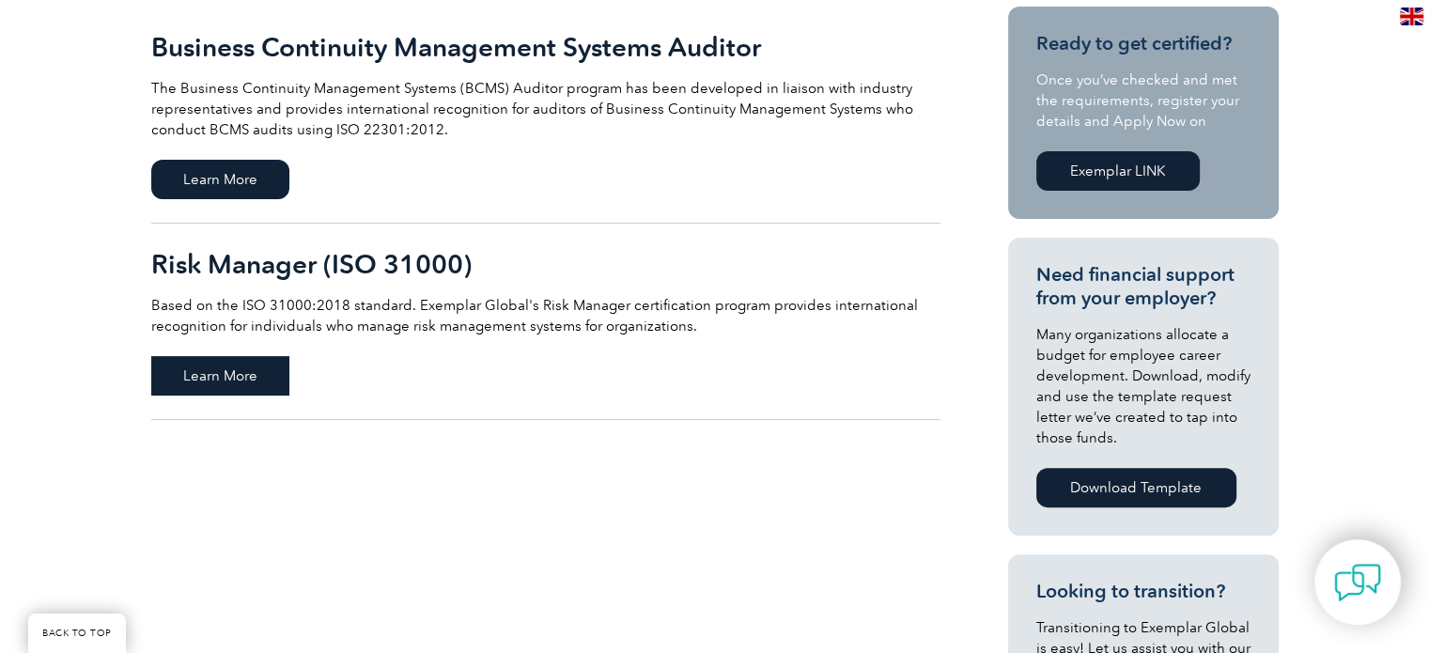
scroll to position [470, 0]
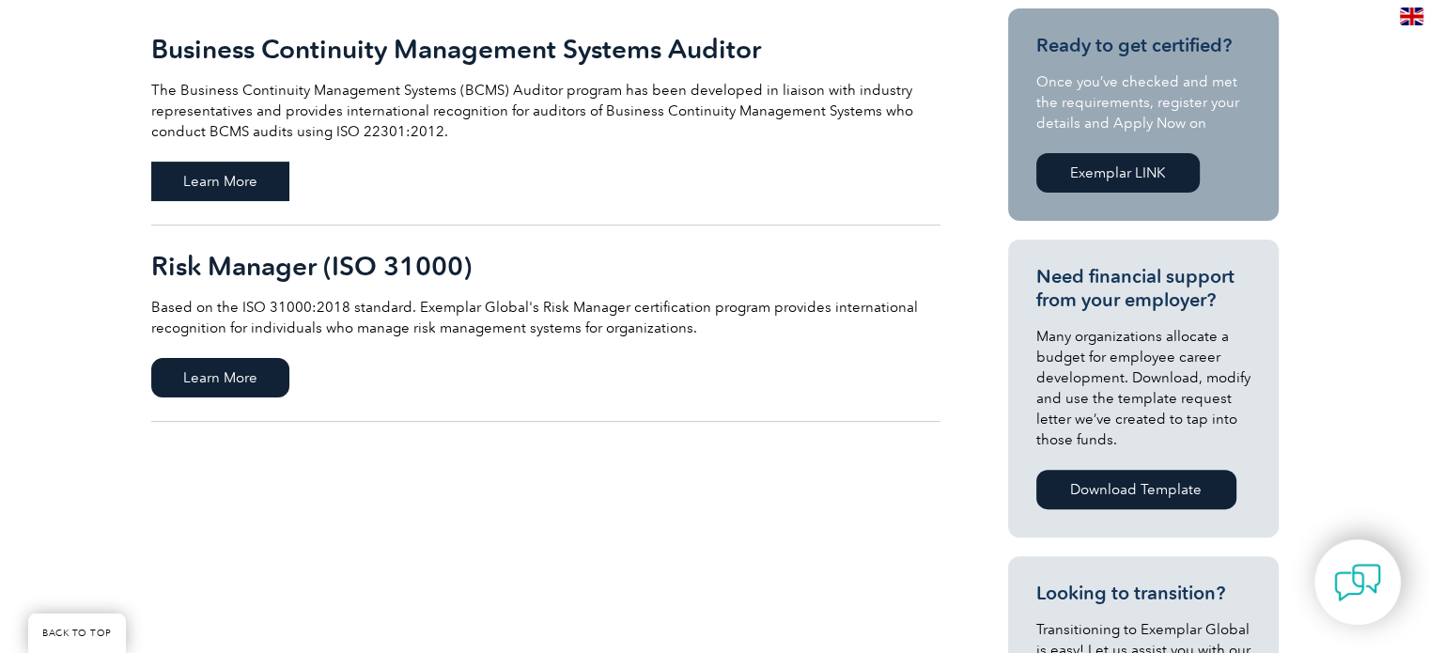
click at [235, 186] on span "Learn More" at bounding box center [220, 181] width 138 height 39
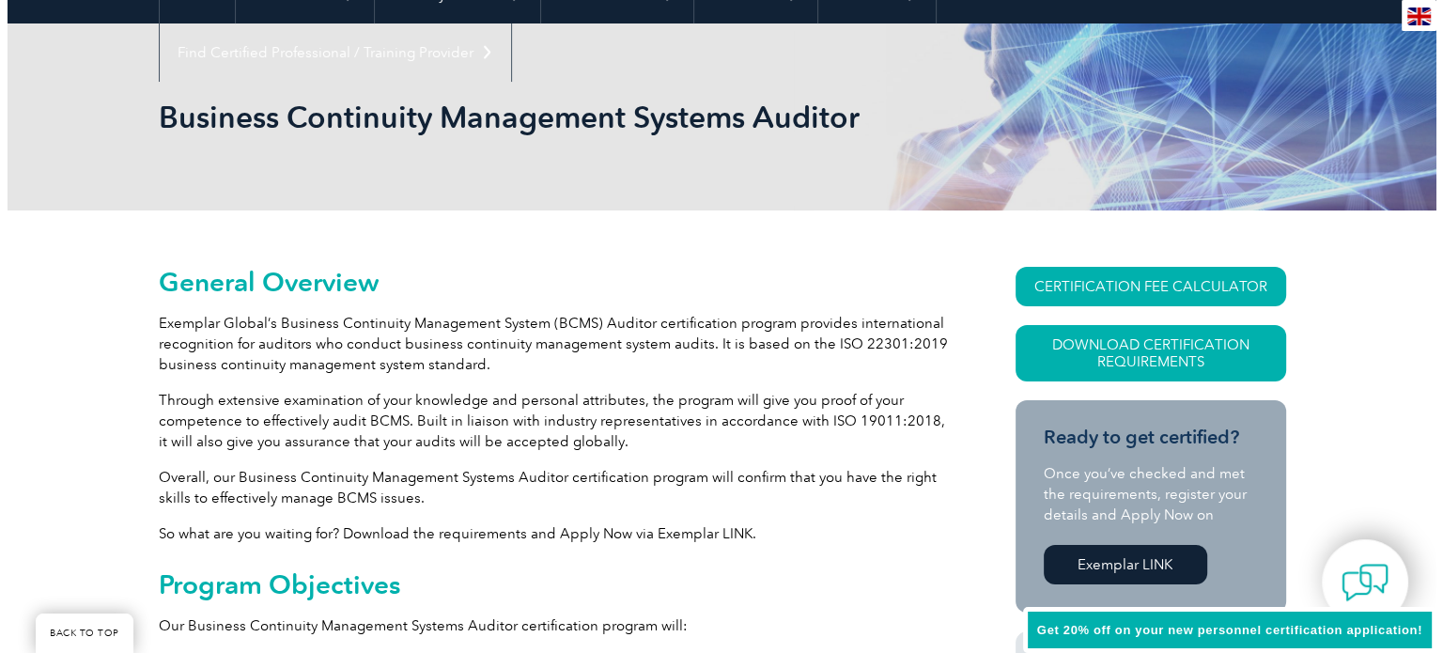
scroll to position [282, 0]
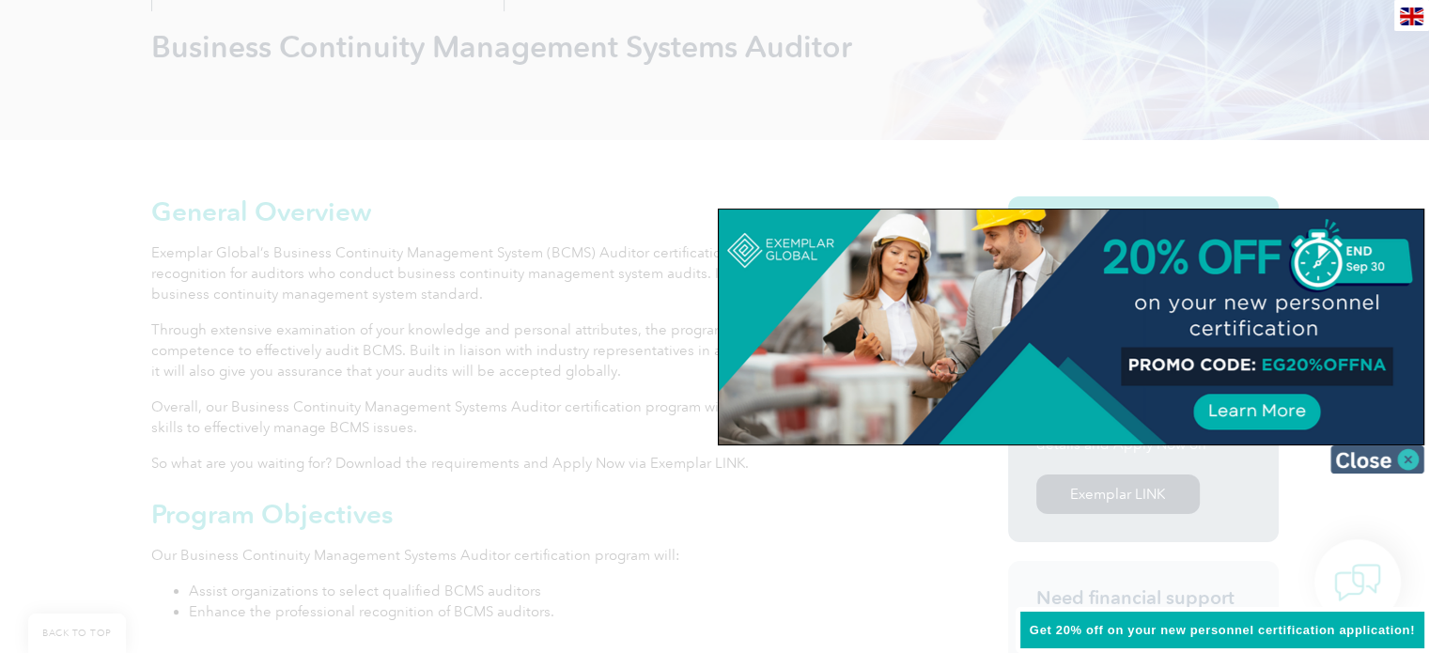
click at [1369, 467] on img at bounding box center [1377, 459] width 94 height 28
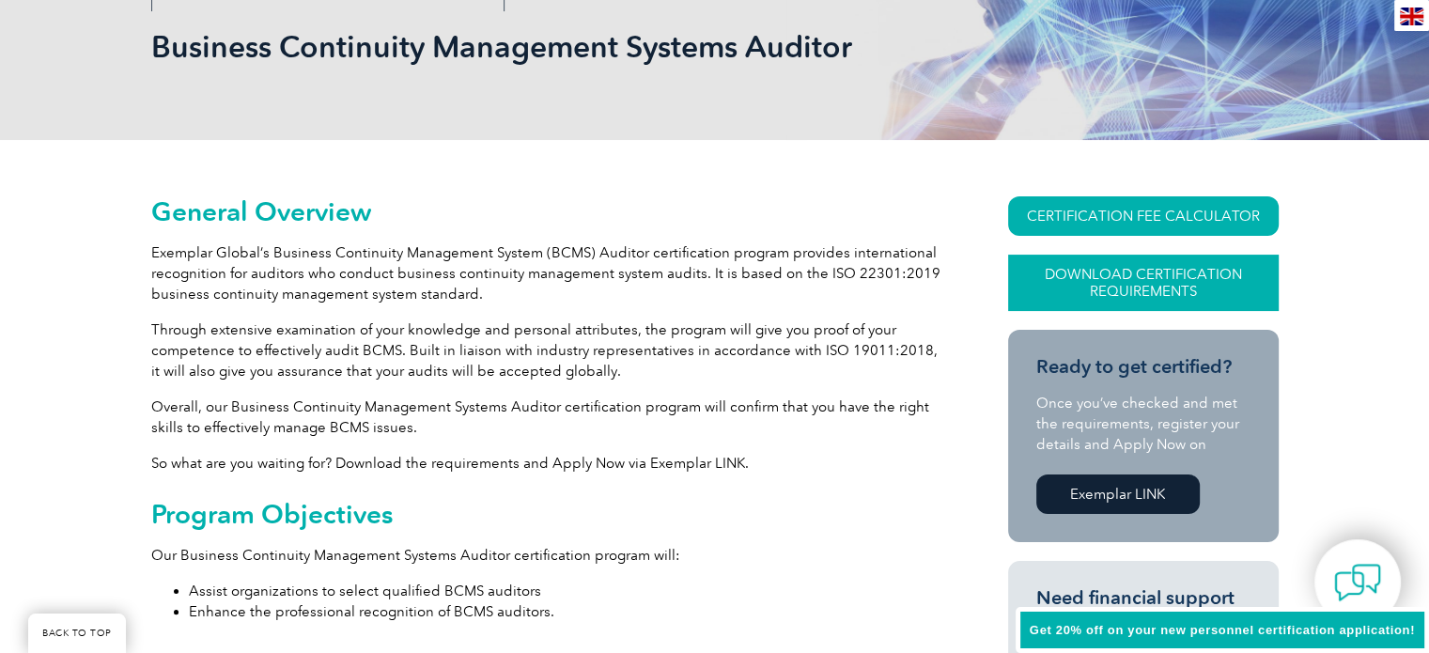
click at [1190, 280] on link "Download Certification Requirements" at bounding box center [1143, 283] width 271 height 56
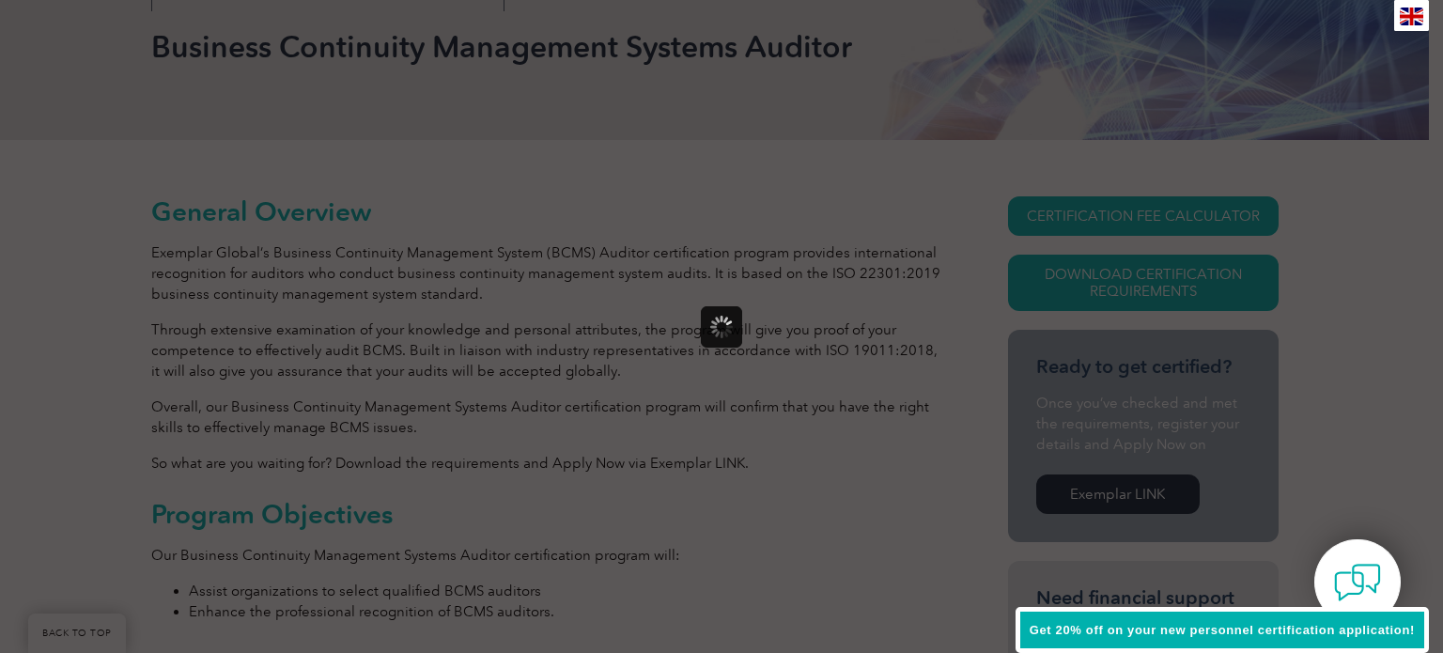
scroll to position [0, 0]
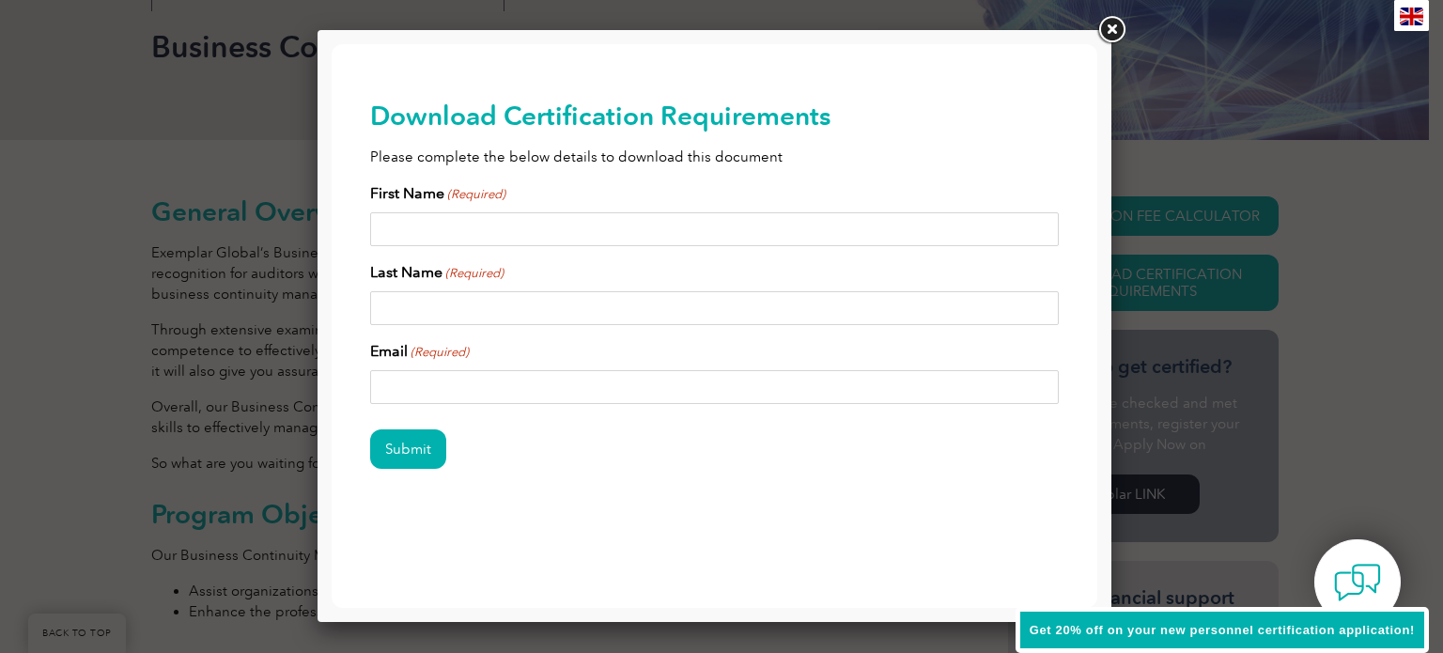
click at [536, 230] on input "First Name (Required)" at bounding box center [715, 229] width 690 height 34
type input "Ulisses"
type input "[PERSON_NAME]"
type input "[EMAIL_ADDRESS][DOMAIN_NAME]"
click at [431, 450] on input "Submit" at bounding box center [408, 448] width 76 height 39
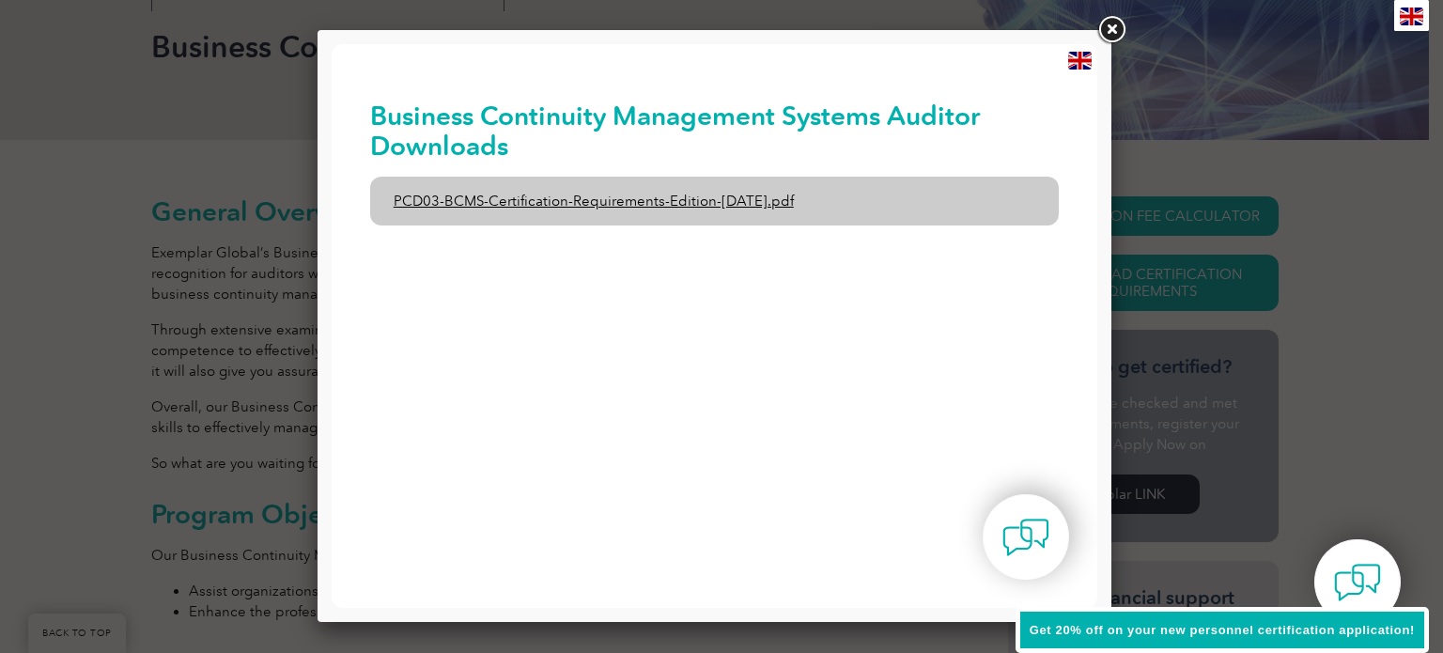
click at [636, 205] on link "PCD03-BCMS-Certification-Requirements-Edition-[DATE].pdf" at bounding box center [715, 201] width 690 height 49
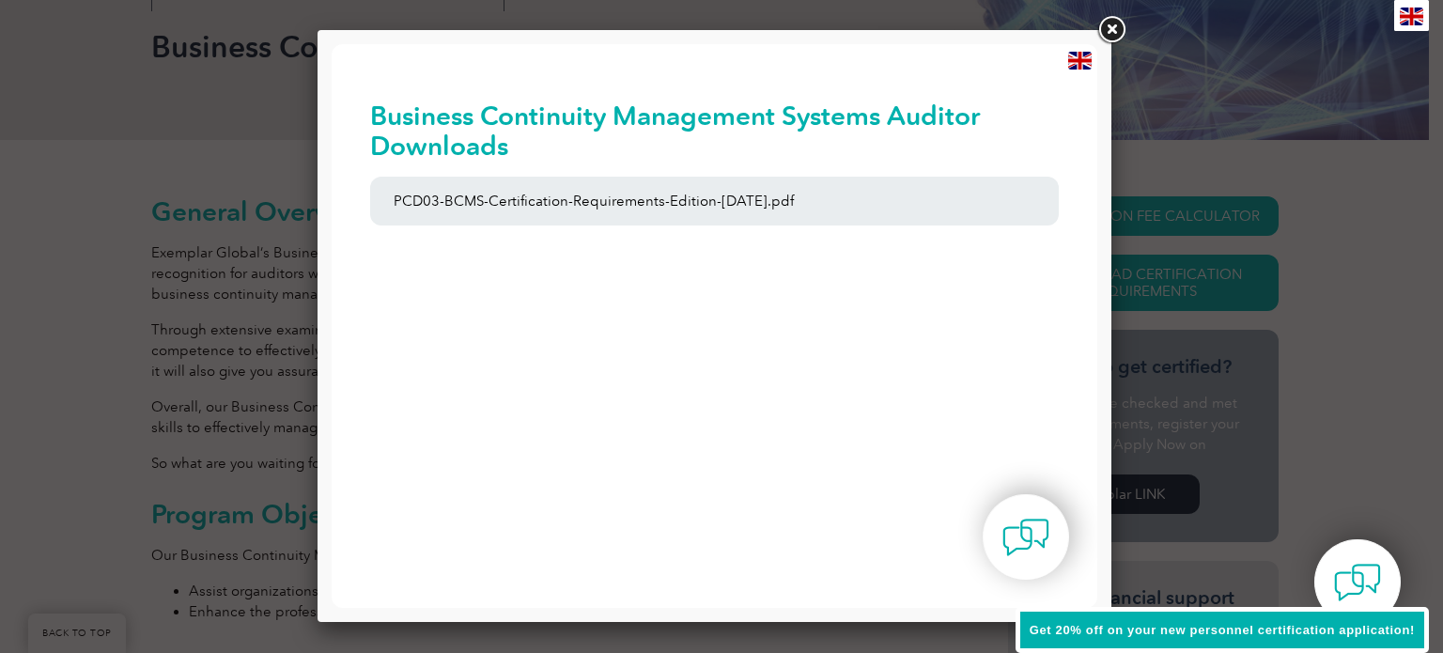
click at [1109, 33] on link at bounding box center [1111, 30] width 34 height 34
